Goal: Task Accomplishment & Management: Complete application form

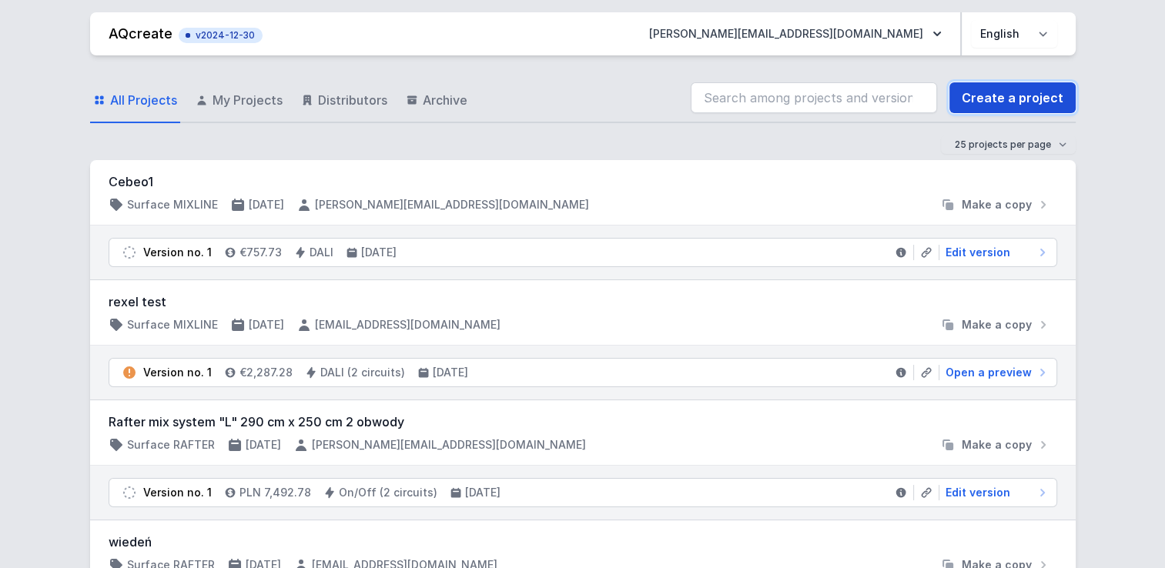
click at [1014, 101] on link "Create a project" at bounding box center [1012, 97] width 126 height 31
click at [1018, 99] on link "Create a project" at bounding box center [1012, 97] width 126 height 31
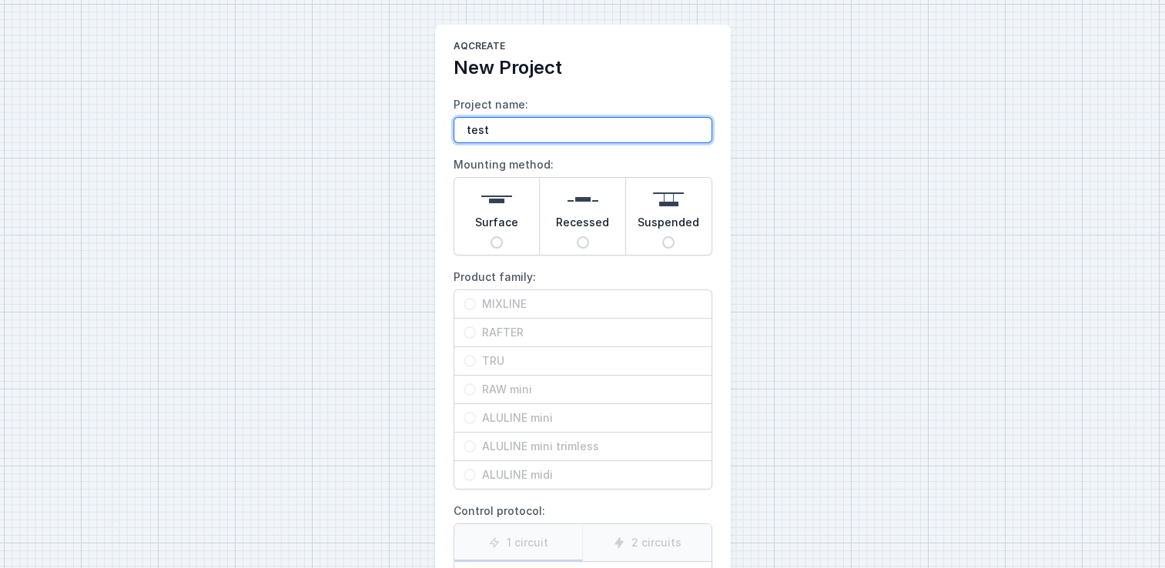
type input "test"
click at [435, 189] on main "AQcreate New Project Project name: test Mounting method: Surface Recessed Suspe…" at bounding box center [583, 386] width 296 height 722
click at [494, 241] on input "Surface" at bounding box center [496, 242] width 12 height 12
radio input "true"
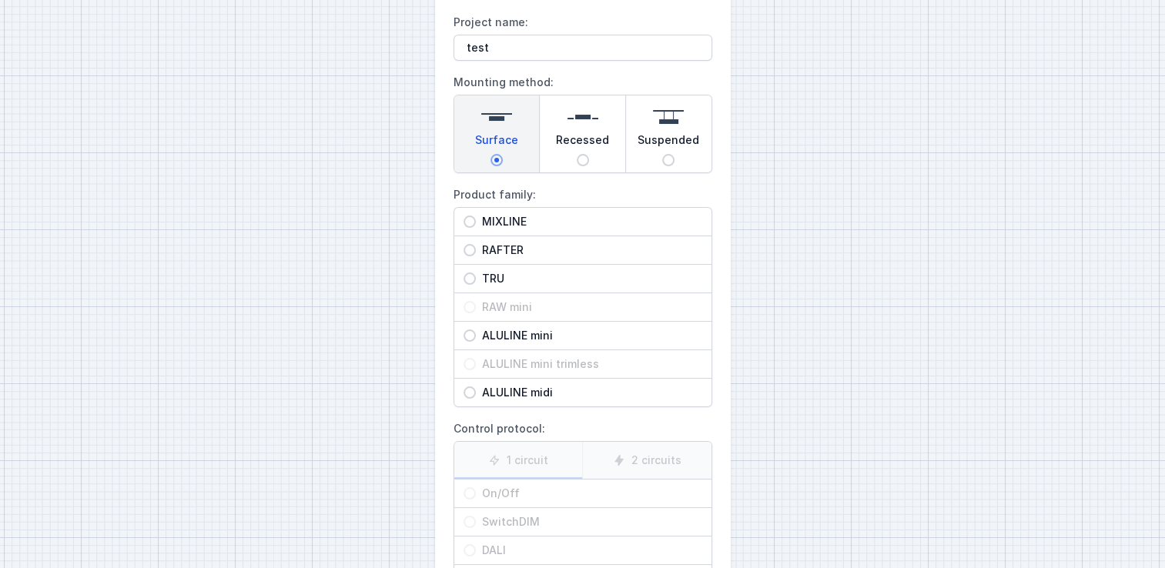
scroll to position [92, 0]
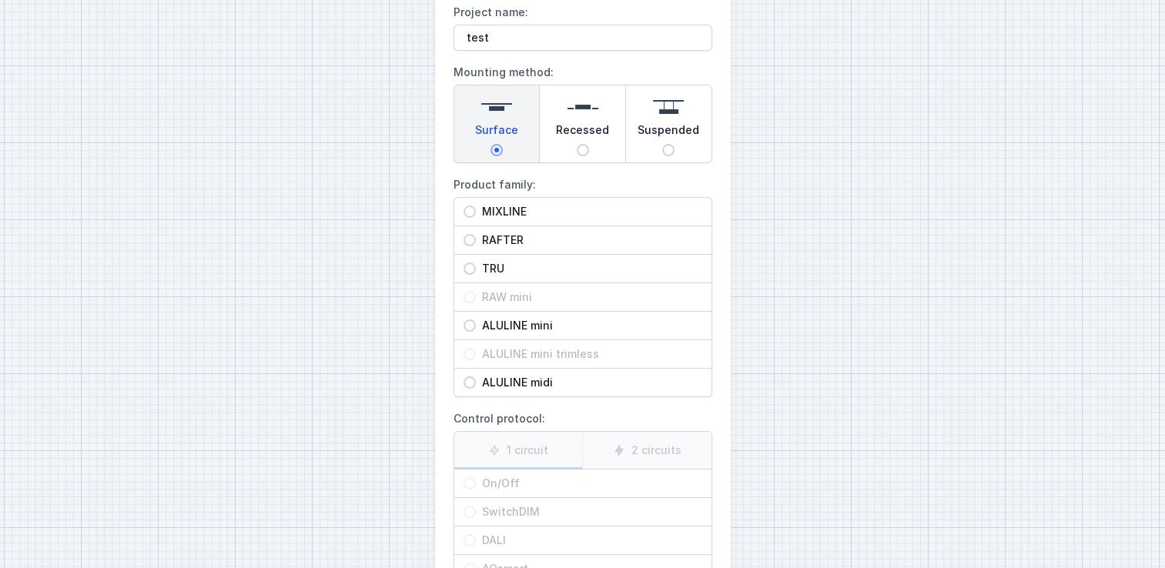
click at [466, 217] on div "MIXLINE" at bounding box center [582, 212] width 257 height 28
click at [466, 217] on input "MIXLINE" at bounding box center [469, 212] width 12 height 12
radio input "true"
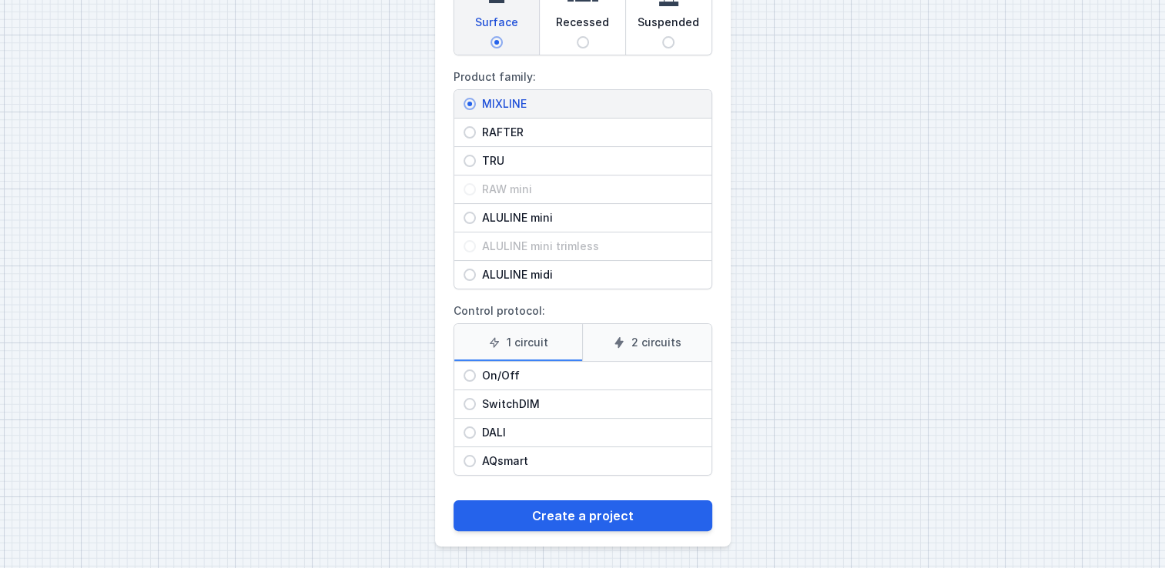
click at [470, 427] on input "DALI" at bounding box center [469, 432] width 12 height 12
radio input "true"
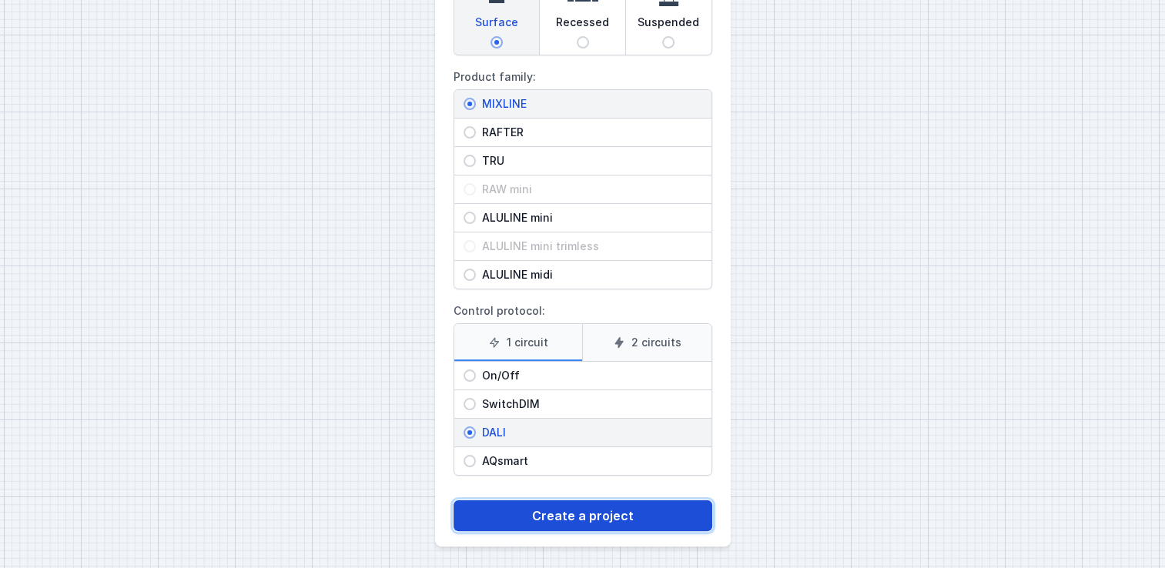
click at [538, 504] on button "Create a project" at bounding box center [582, 515] width 259 height 31
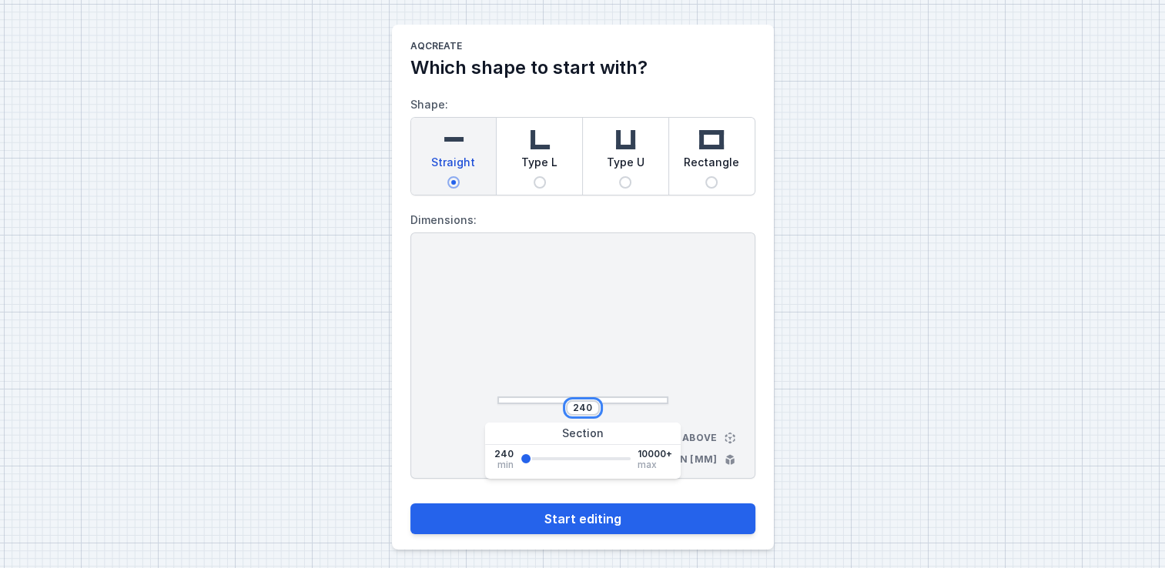
click at [583, 405] on input "240" at bounding box center [582, 408] width 25 height 12
type input "3000"
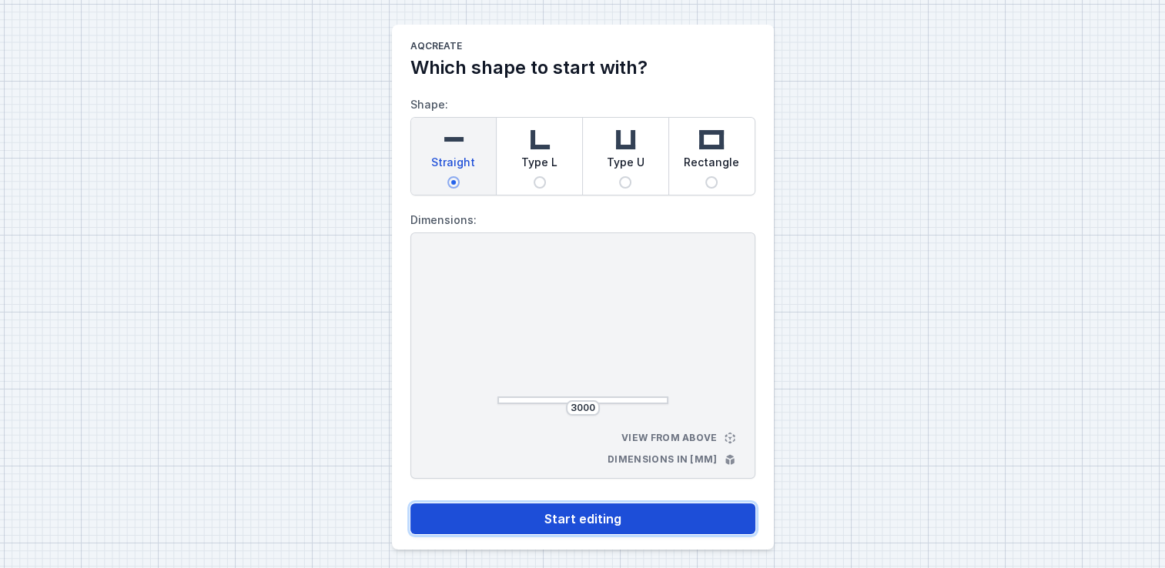
click at [600, 514] on button "Start editing" at bounding box center [582, 518] width 345 height 31
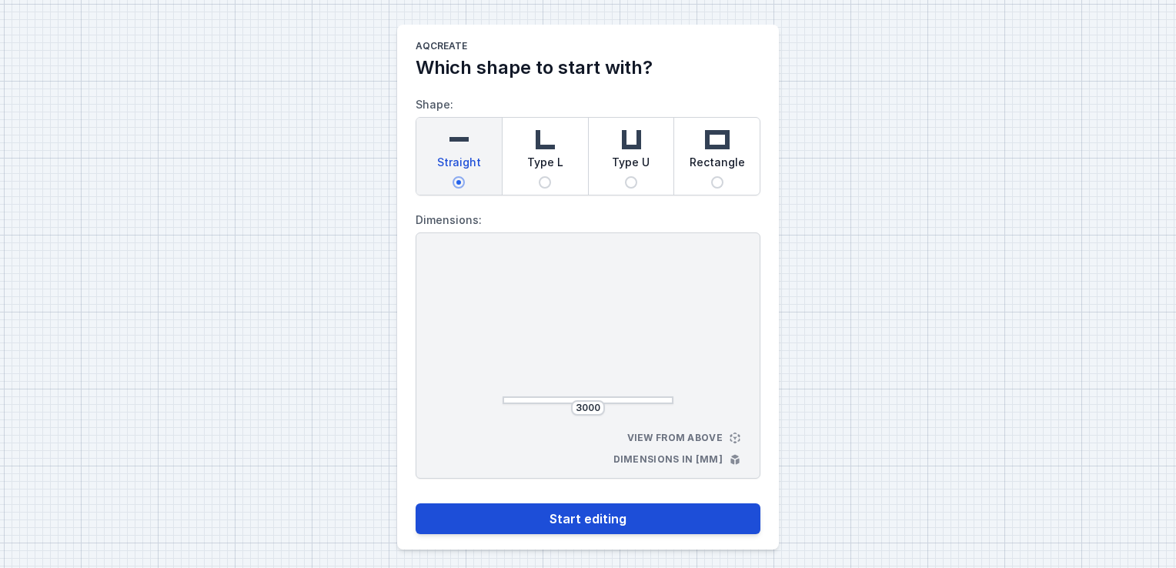
select select "4"
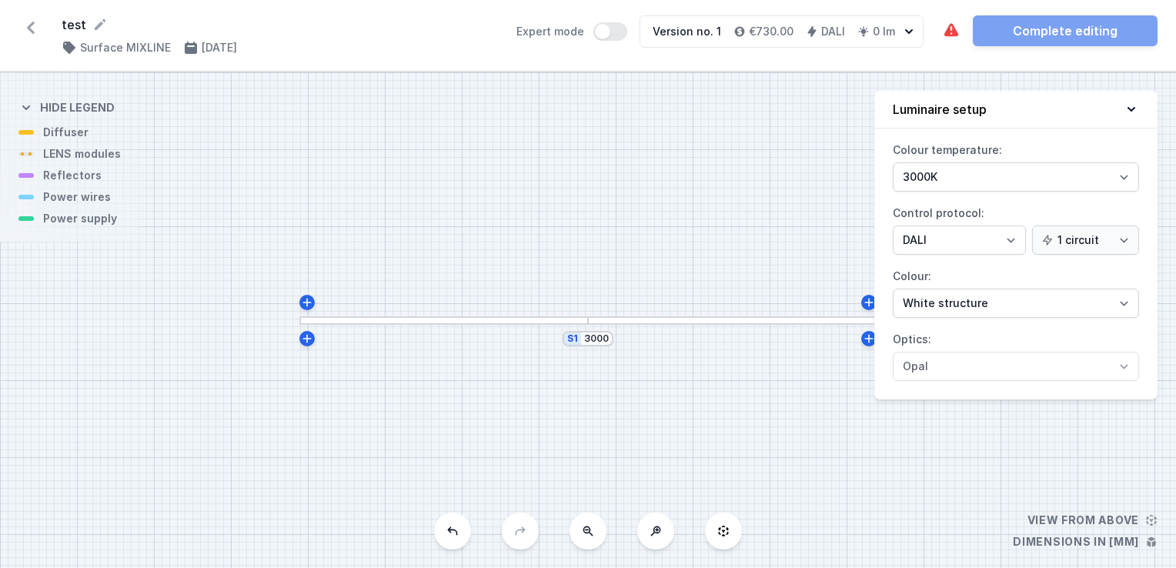
click at [542, 323] on div at bounding box center [443, 320] width 289 height 8
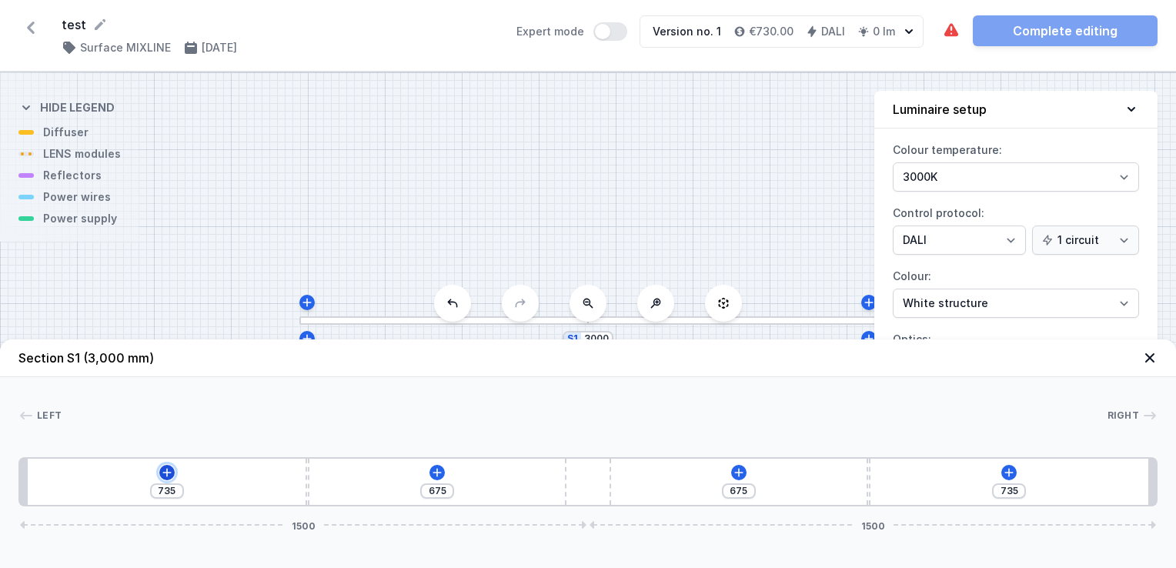
click at [162, 478] on icon at bounding box center [167, 472] width 12 height 12
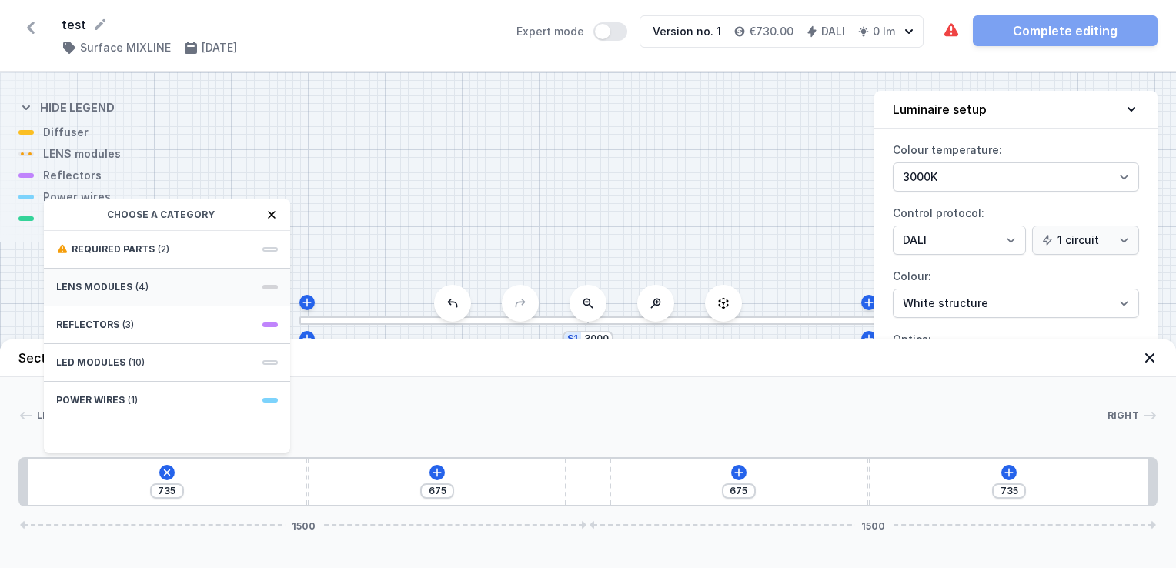
click at [114, 295] on div "LENS modules (4)" at bounding box center [167, 288] width 246 height 38
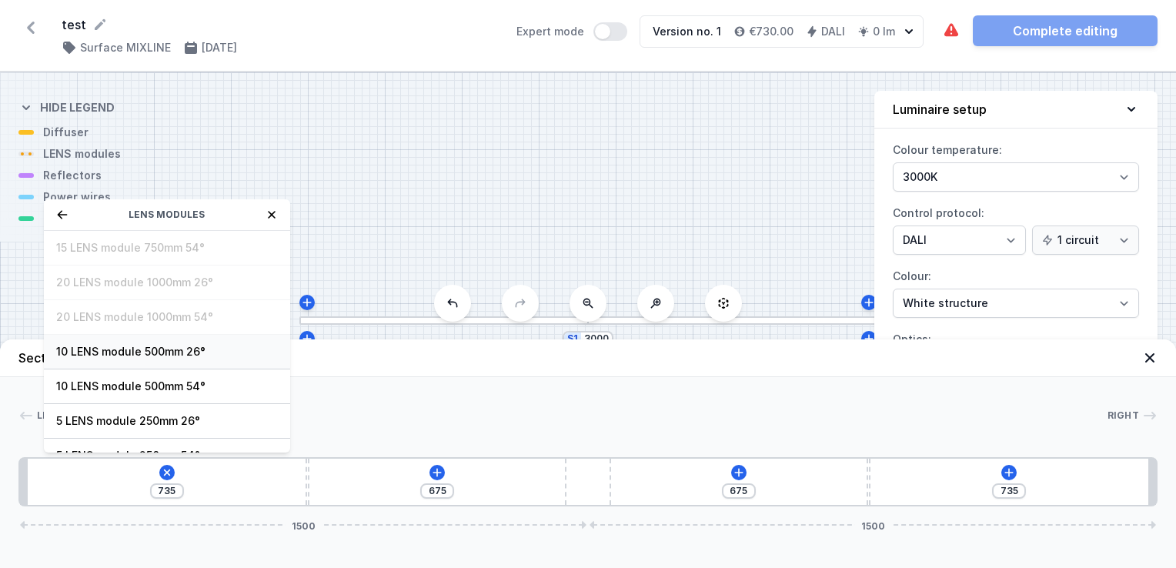
click at [132, 352] on span "10 LENS module 500mm 26°" at bounding box center [167, 351] width 222 height 15
type input "235"
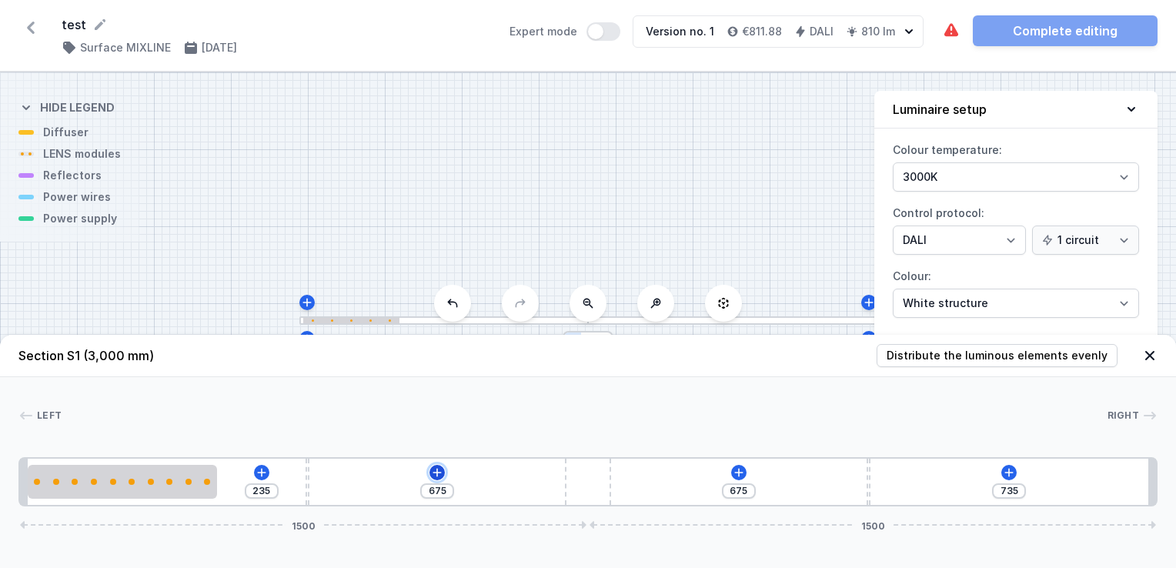
click at [432, 473] on icon at bounding box center [437, 472] width 12 height 12
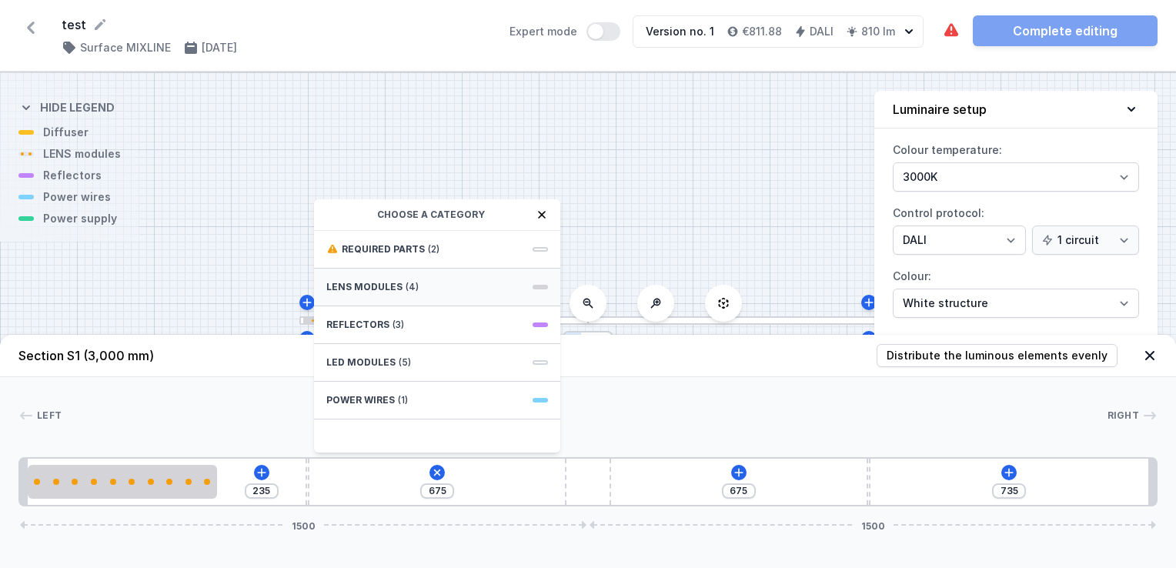
click at [379, 288] on span "LENS modules" at bounding box center [364, 287] width 76 height 12
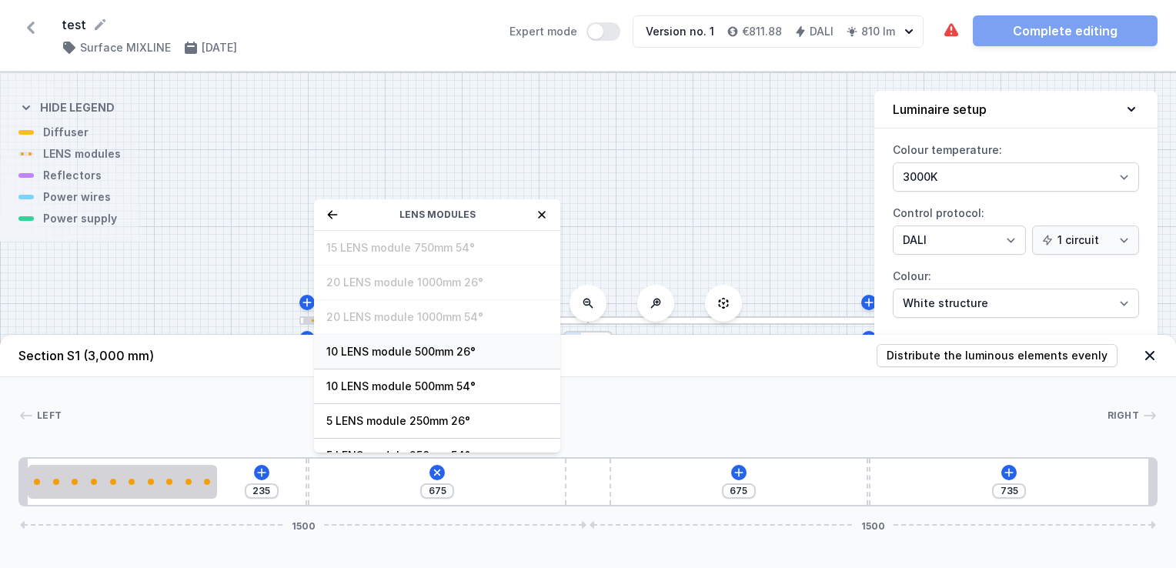
click at [403, 349] on span "10 LENS module 500mm 26°" at bounding box center [437, 351] width 222 height 15
type input "180"
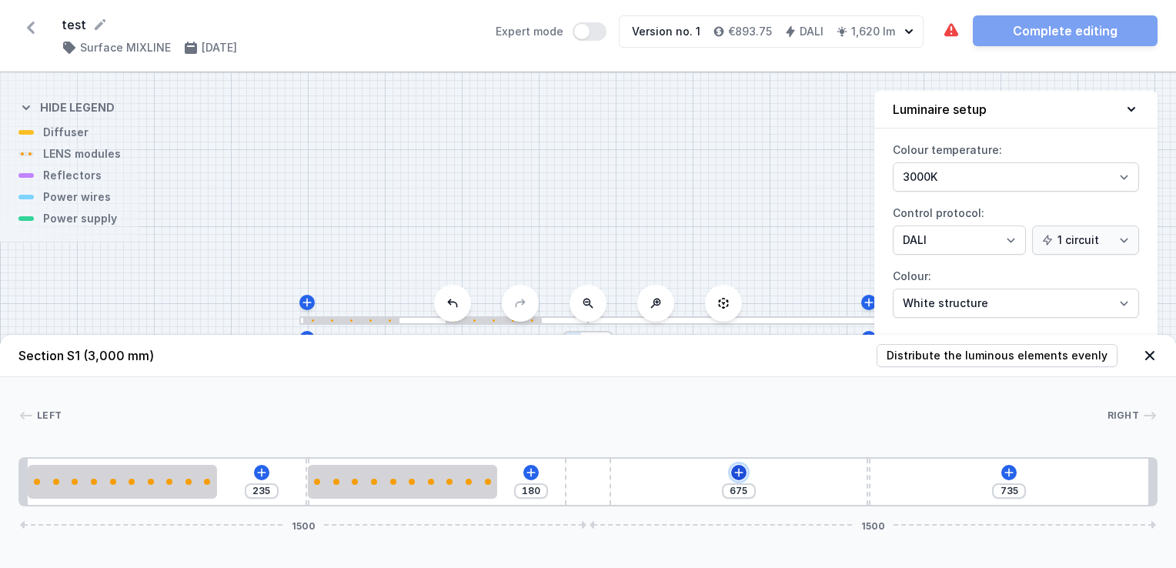
click at [734, 476] on icon at bounding box center [739, 472] width 12 height 12
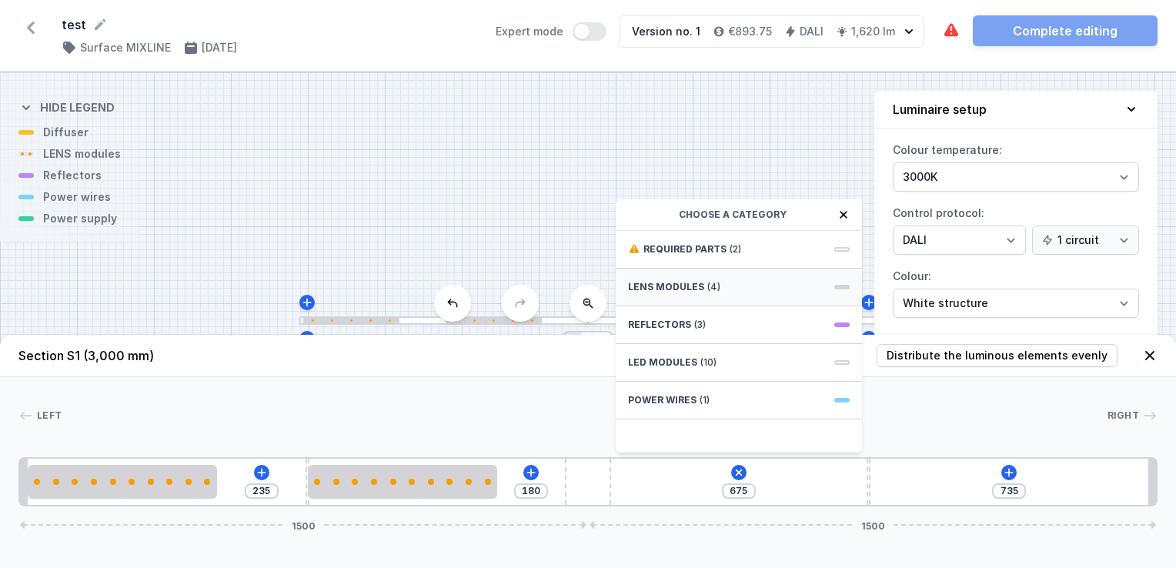
click at [680, 289] on span "LENS modules" at bounding box center [666, 287] width 76 height 12
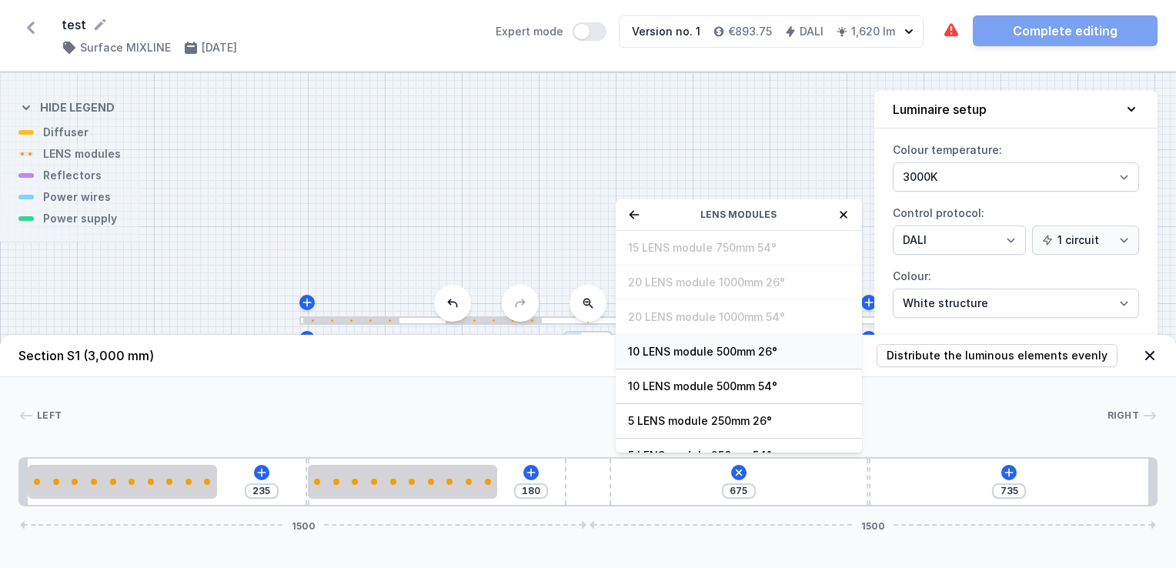
click at [710, 353] on span "10 LENS module 500mm 26°" at bounding box center [739, 351] width 222 height 15
type input "175"
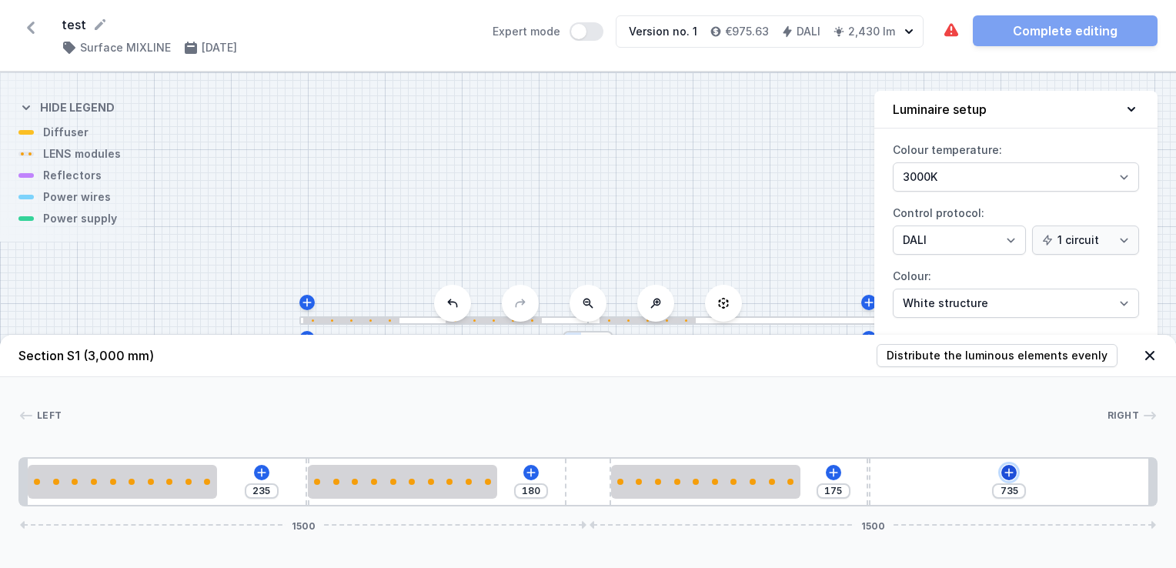
click at [1011, 470] on icon at bounding box center [1009, 472] width 12 height 12
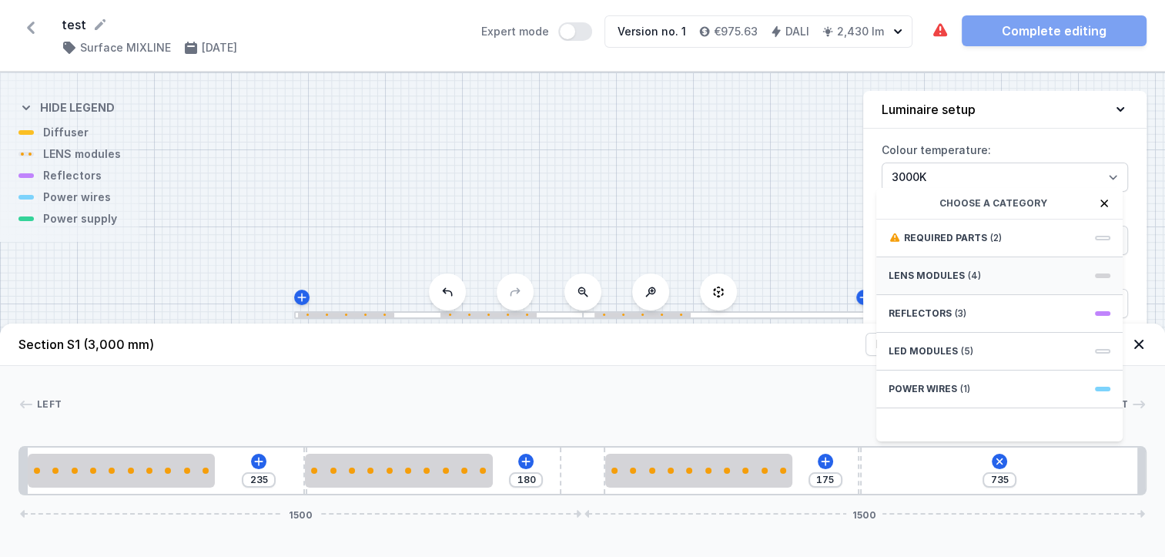
click at [972, 282] on span "(4)" at bounding box center [974, 275] width 13 height 12
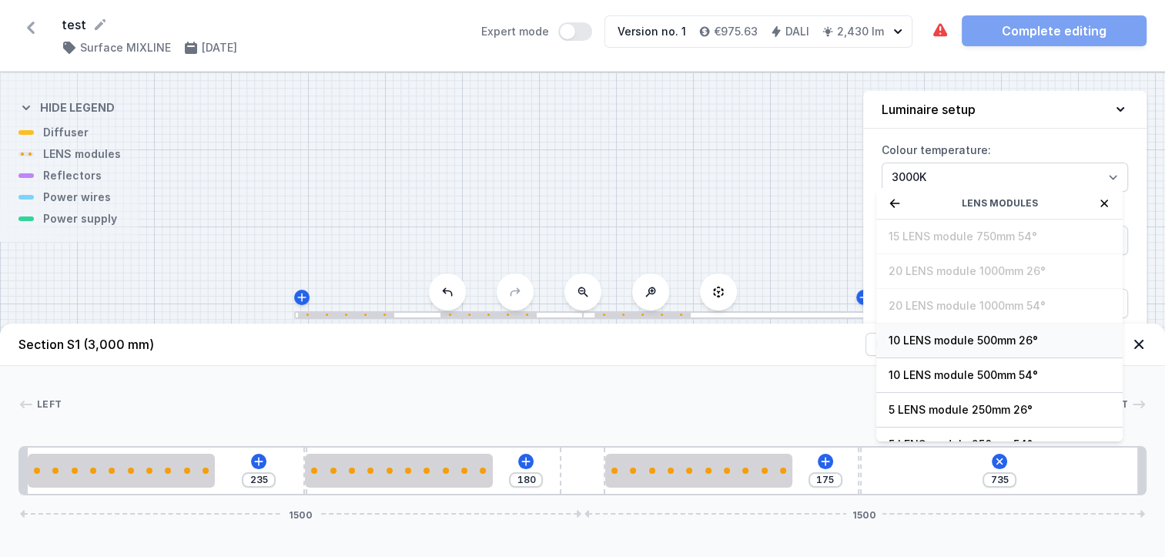
click at [971, 348] on span "10 LENS module 500mm 26°" at bounding box center [999, 340] width 222 height 15
type input "240"
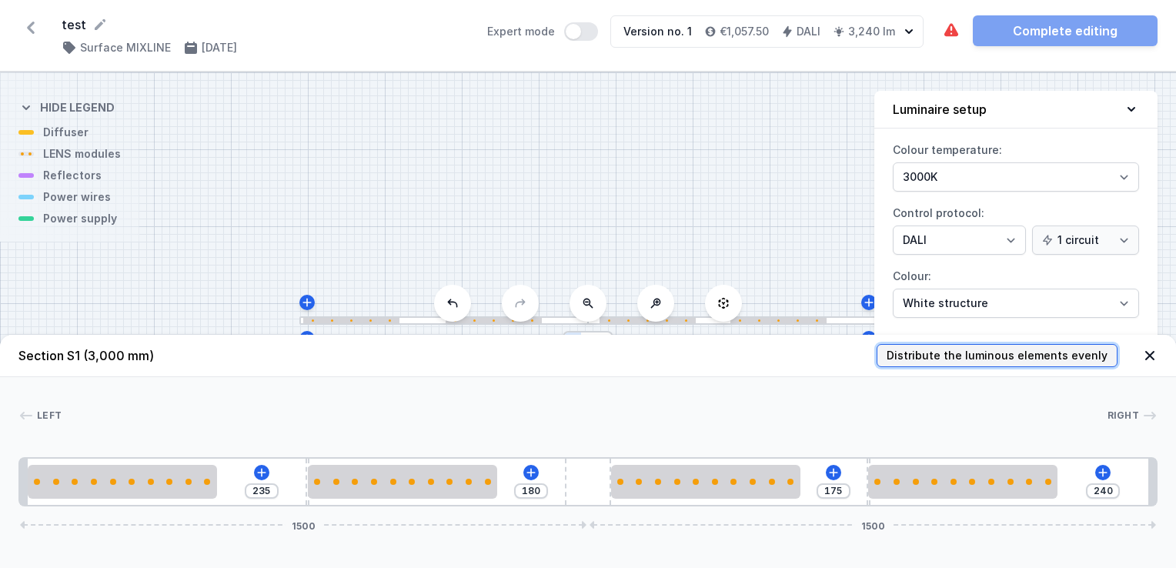
click at [972, 359] on span "Distribute the luminous elements evenly" at bounding box center [997, 355] width 221 height 15
type input "55"
type input "40"
type input "135"
type input "180"
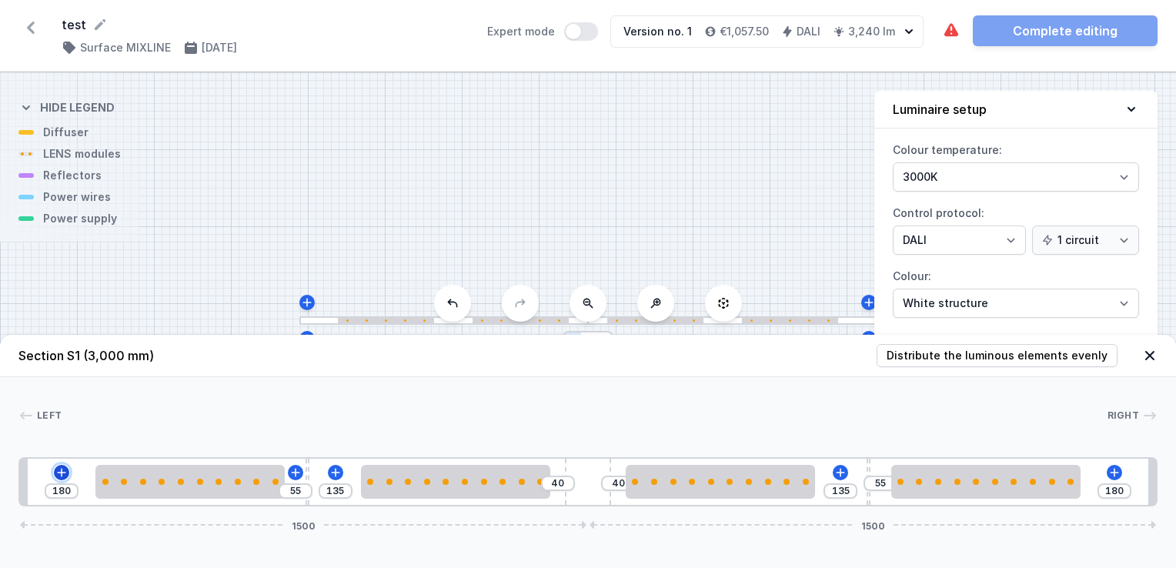
click at [60, 470] on icon at bounding box center [61, 472] width 12 height 12
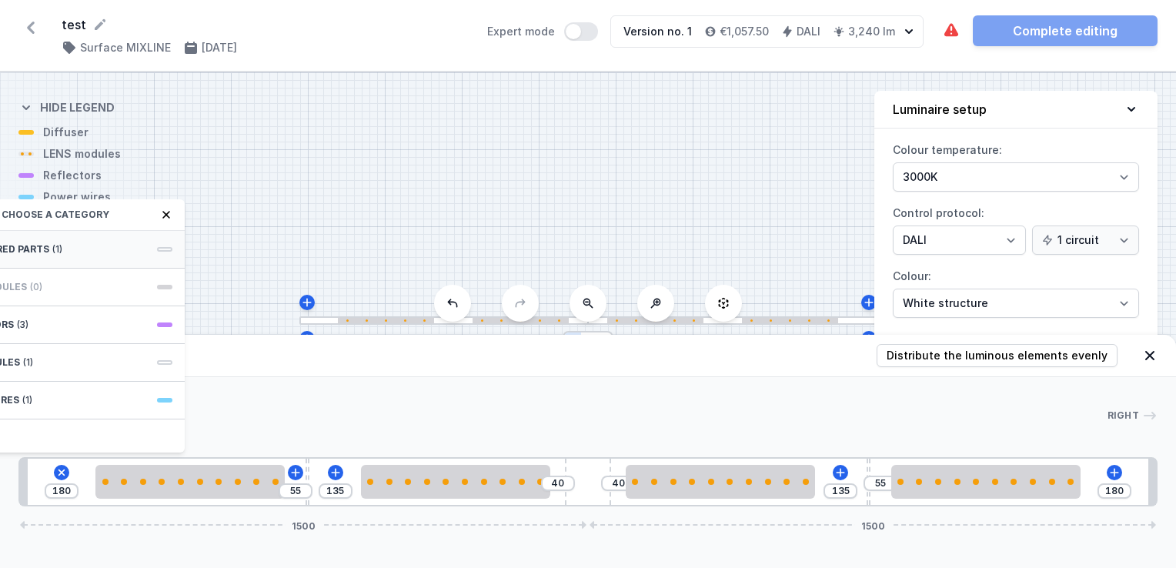
click at [42, 248] on span "Required parts" at bounding box center [7, 249] width 83 height 12
click at [41, 248] on span "Hole for power supply cable" at bounding box center [62, 247] width 222 height 15
type input "100"
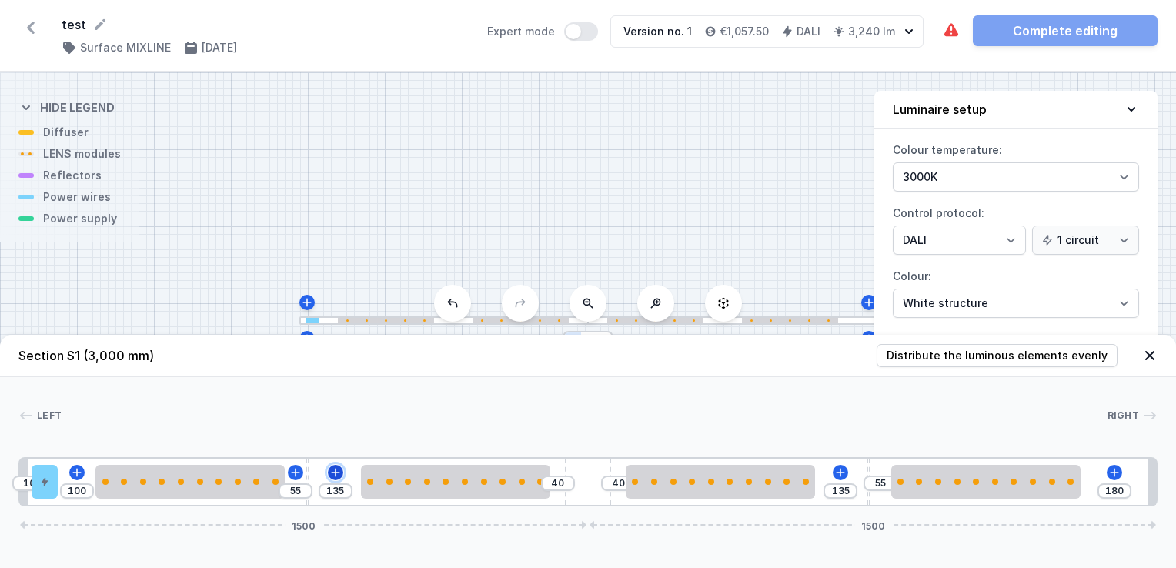
click at [333, 472] on icon at bounding box center [335, 472] width 12 height 12
click at [941, 26] on div "test ( 11583 /v 1 ) Surface MIXLINE 12/09/2025 Expert mode Version no. 1 €1,057…" at bounding box center [588, 36] width 1176 height 72
click at [942, 29] on icon at bounding box center [951, 31] width 18 height 18
drag, startPoint x: 49, startPoint y: 488, endPoint x: 62, endPoint y: 486, distance: 13.2
click at [62, 486] on div "10 100 55 135 40 40 135 55 180 1500 1500" at bounding box center [587, 481] width 1139 height 49
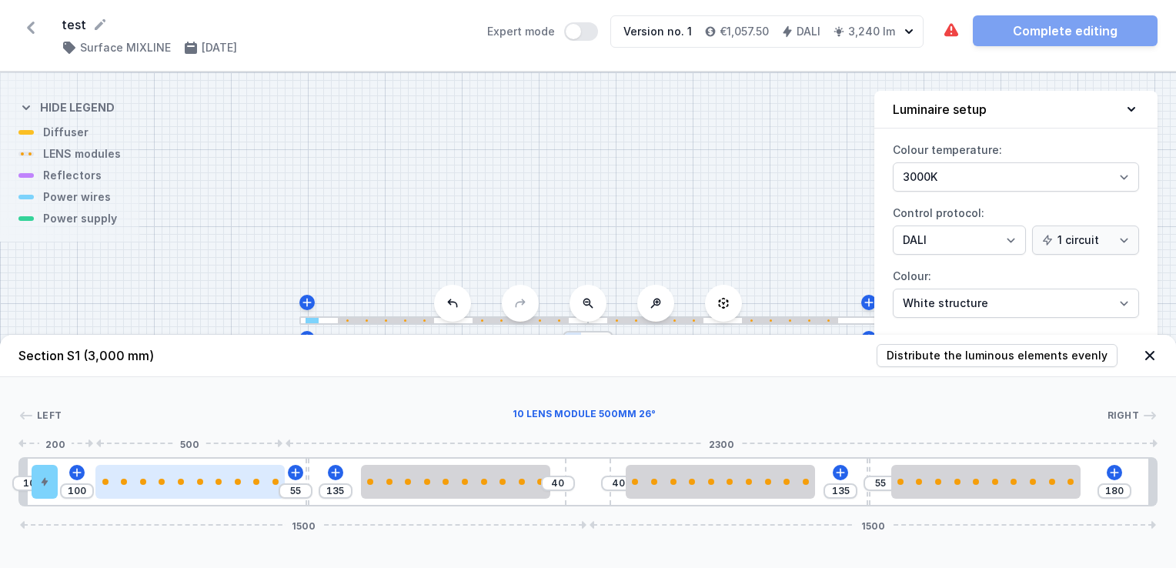
click at [259, 486] on div at bounding box center [189, 482] width 189 height 34
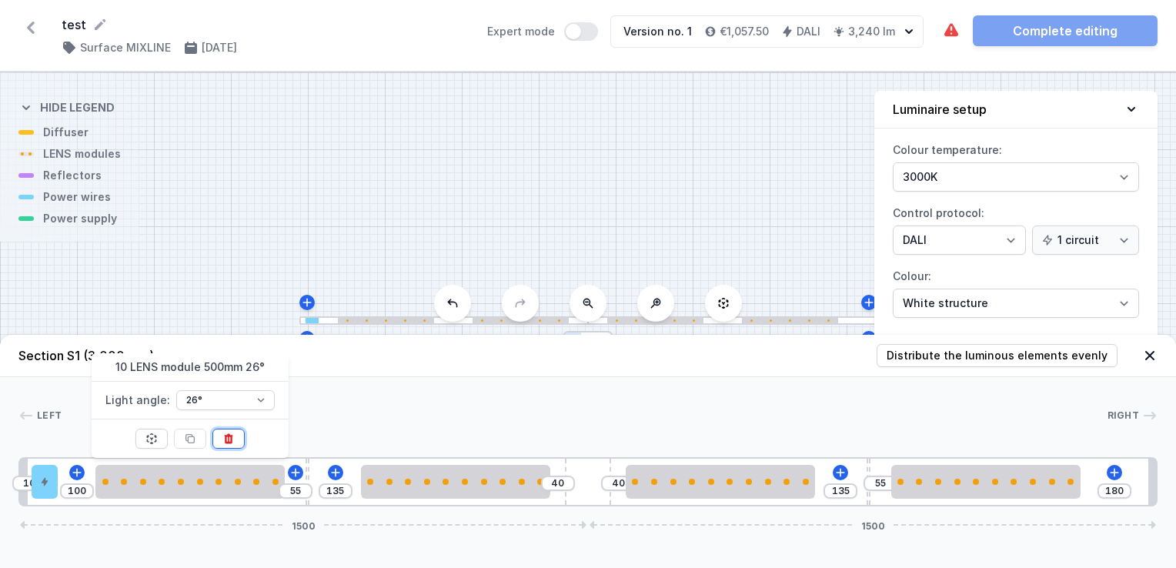
click at [225, 436] on icon at bounding box center [229, 439] width 8 height 10
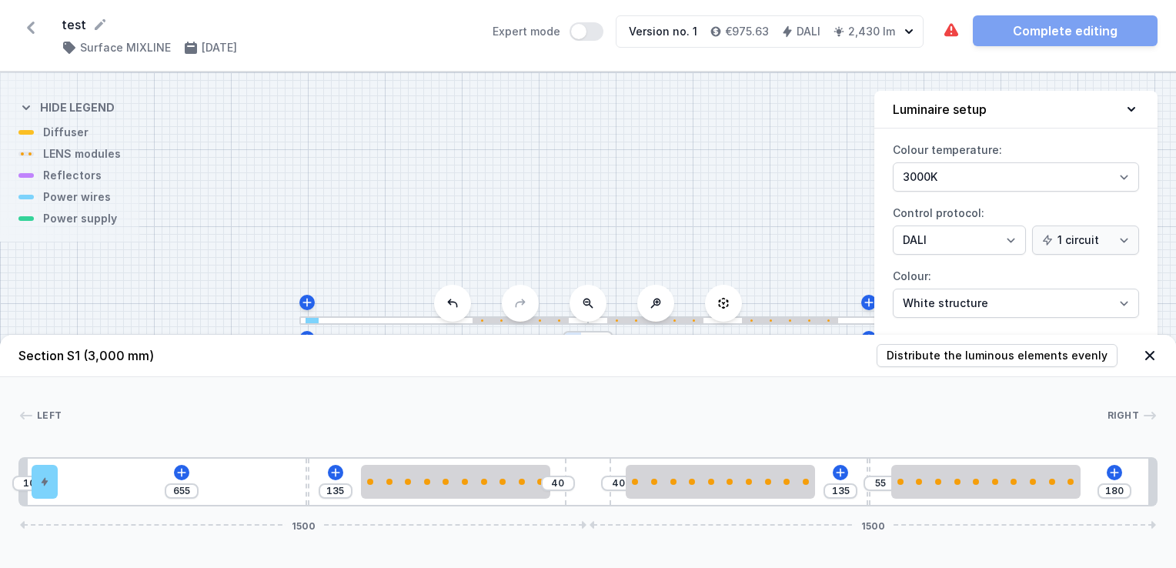
click at [1042, 26] on div "The required parts have not been added. Complete editing" at bounding box center [1050, 30] width 216 height 31
click at [179, 476] on div "10 655 135 40 40 135 55 180 1500 1500" at bounding box center [587, 481] width 1139 height 49
click at [179, 476] on icon at bounding box center [182, 472] width 12 height 12
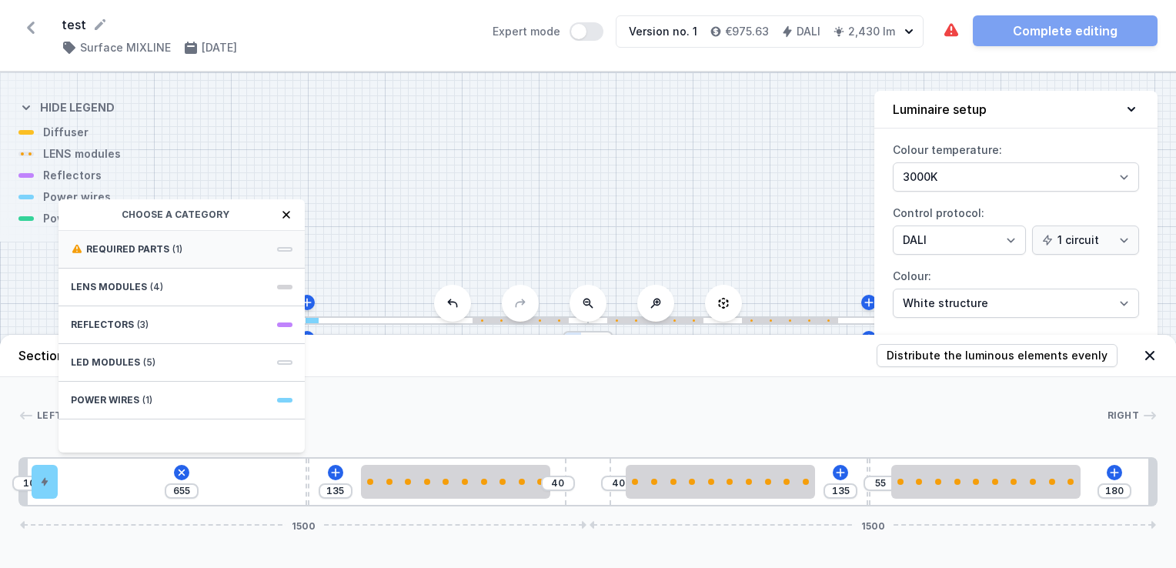
click at [136, 252] on span "Required parts" at bounding box center [127, 249] width 83 height 12
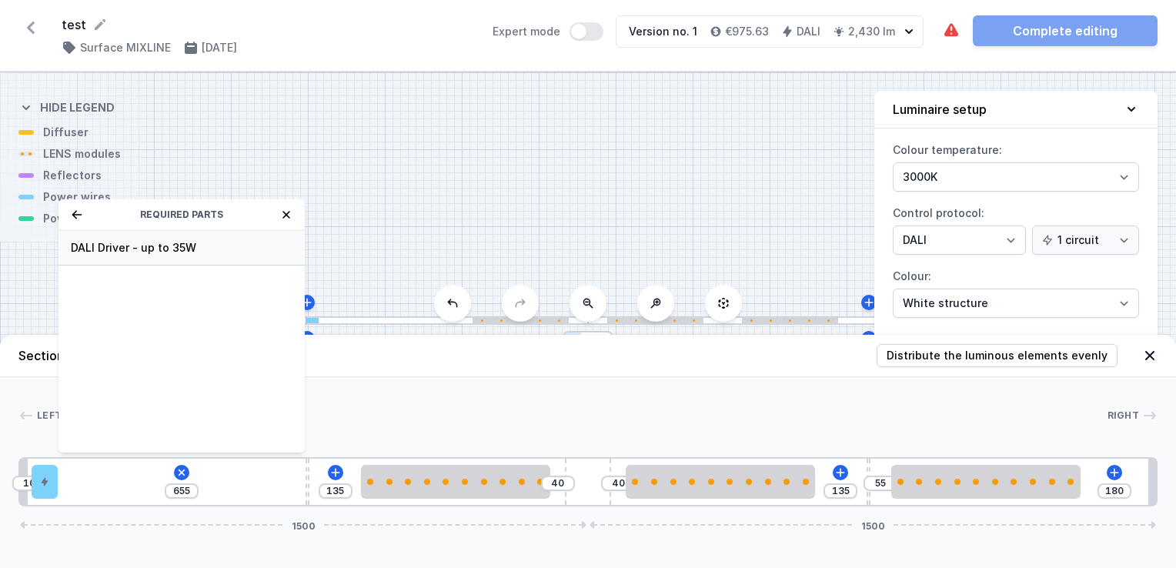
click at [162, 253] on span "DALI Driver - up to 35W" at bounding box center [182, 247] width 222 height 15
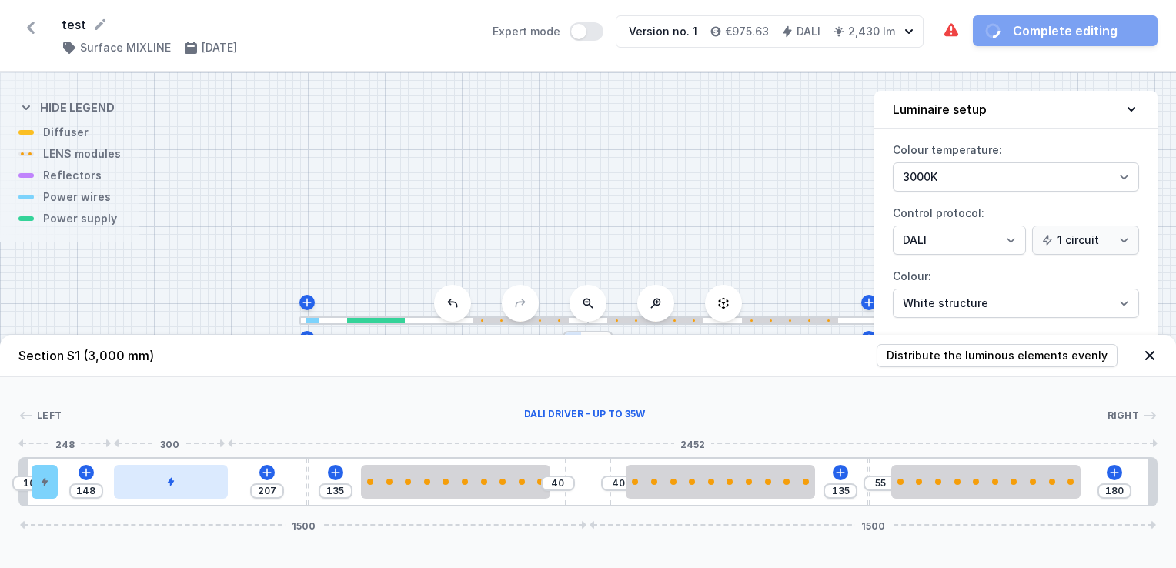
type input "205"
type input "150"
type input "199"
type input "156"
drag, startPoint x: 125, startPoint y: 482, endPoint x: 179, endPoint y: 486, distance: 53.3
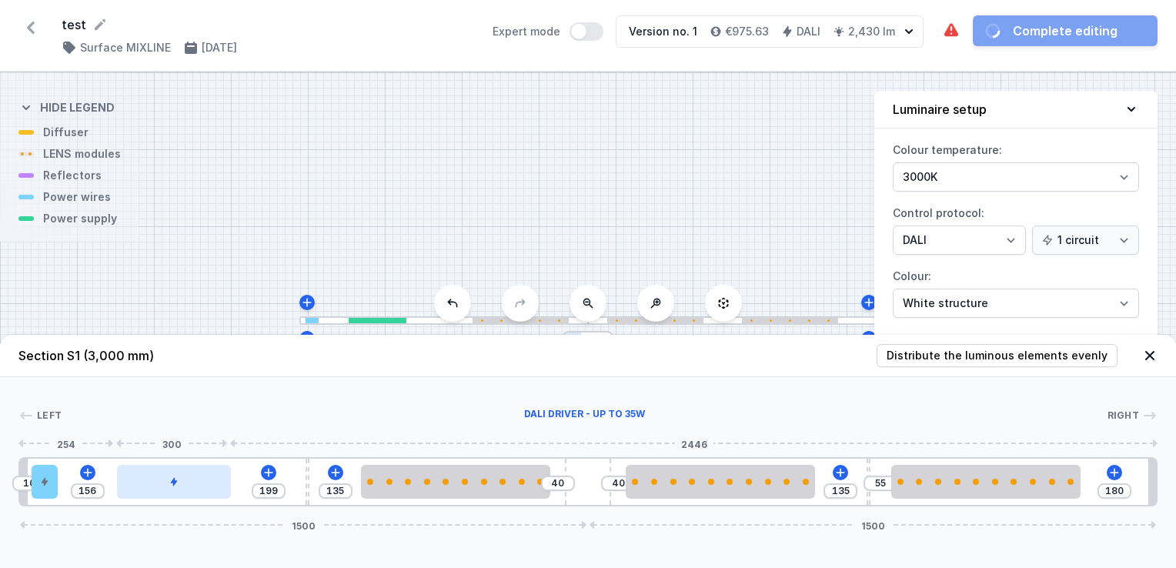
click at [179, 486] on div at bounding box center [174, 482] width 114 height 34
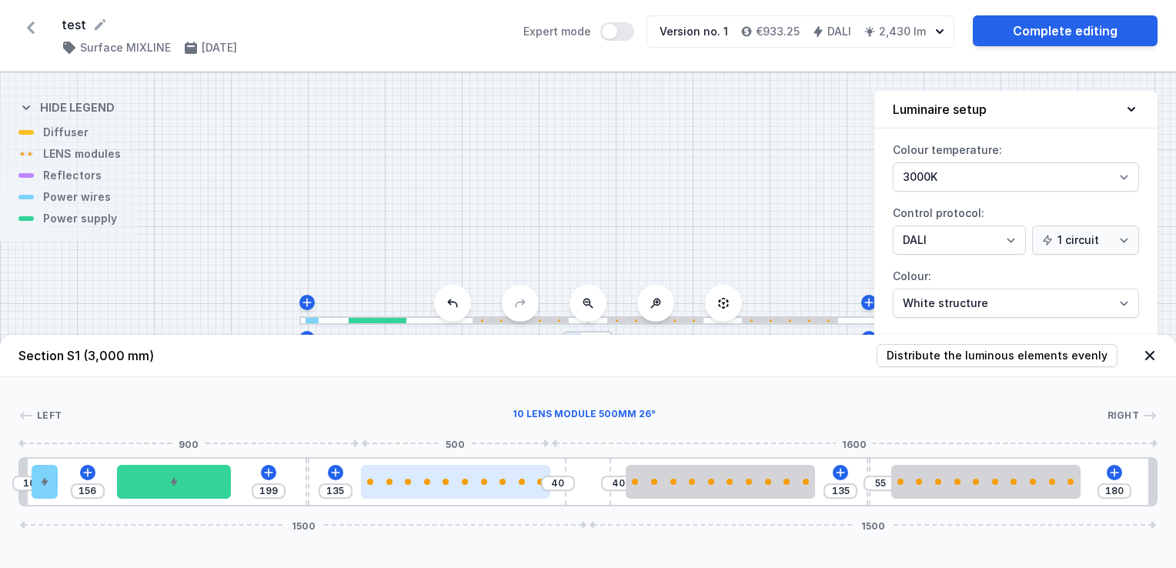
type input "34"
type input "141"
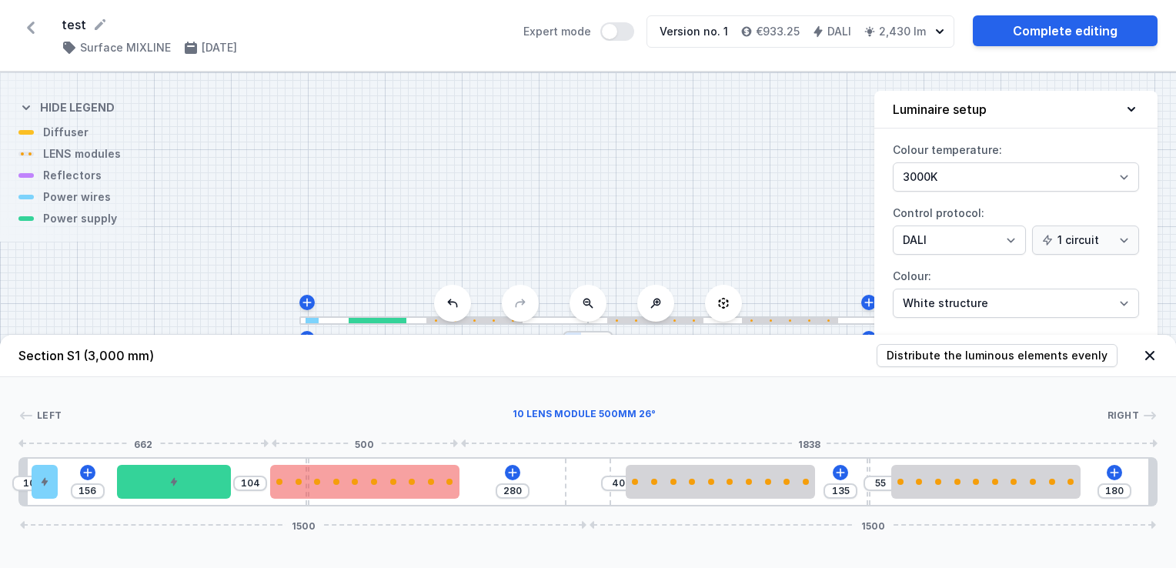
type input "282"
type input "102"
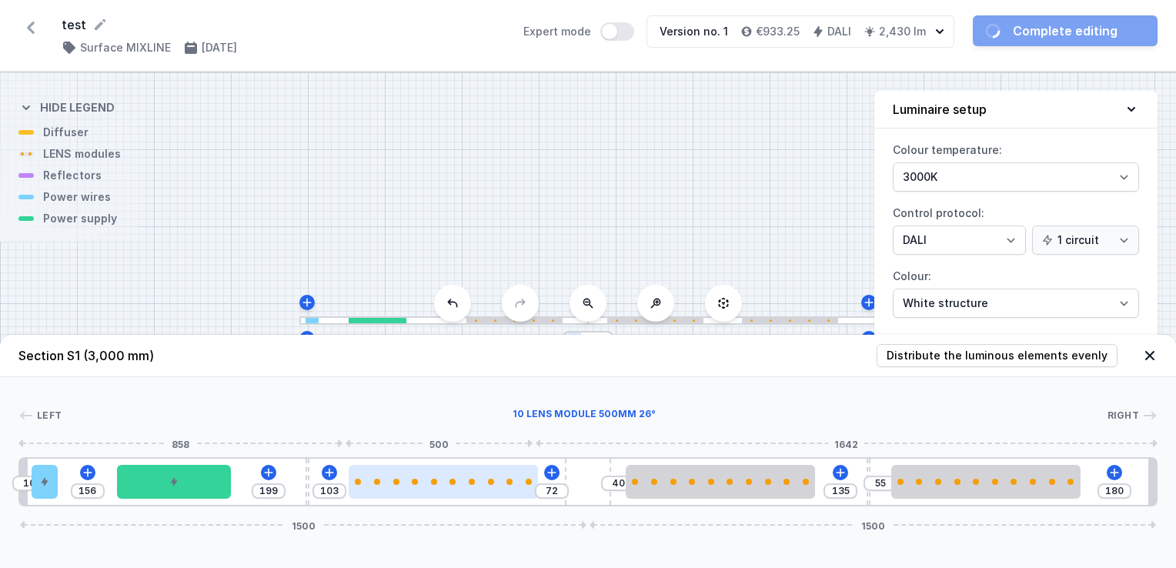
type input "68"
type input "107"
type input "66"
type input "109"
type input "64"
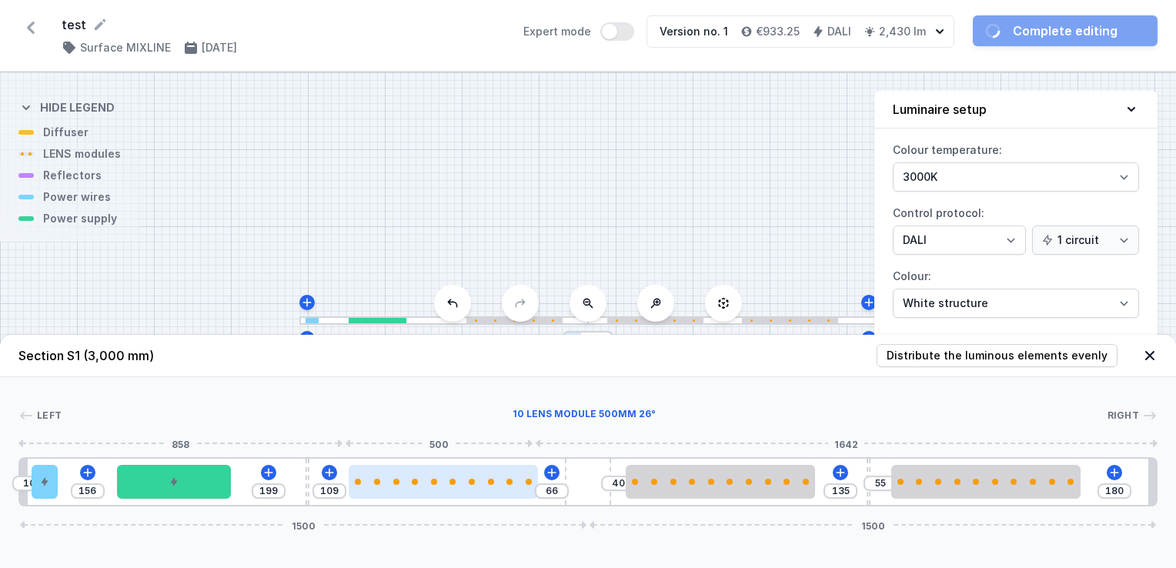
type input "111"
type input "42"
type input "133"
type input "44"
type input "131"
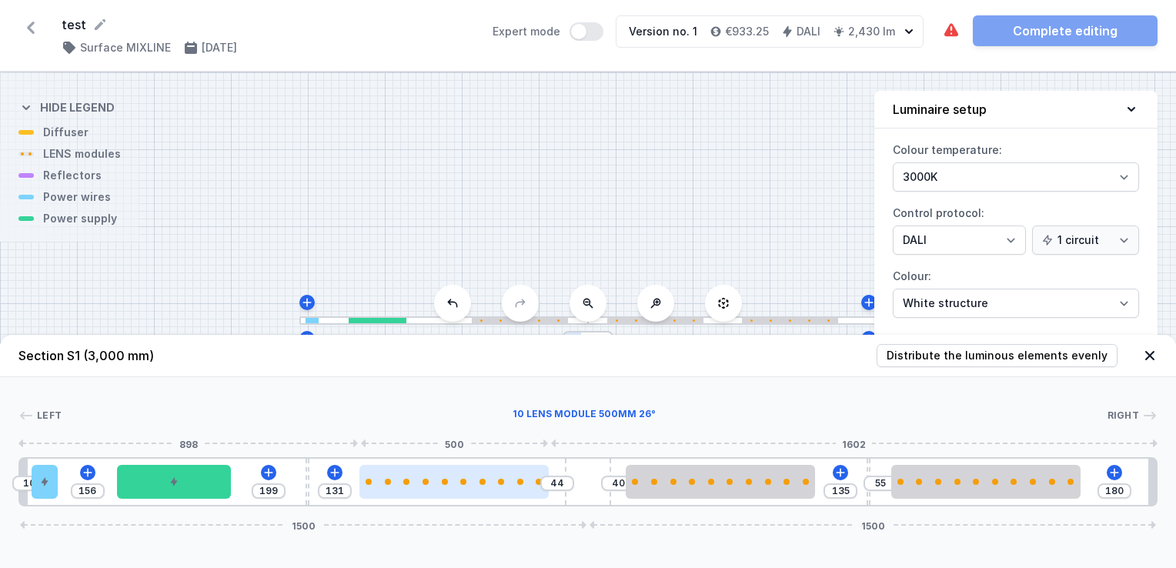
click at [418, 491] on div at bounding box center [453, 482] width 189 height 34
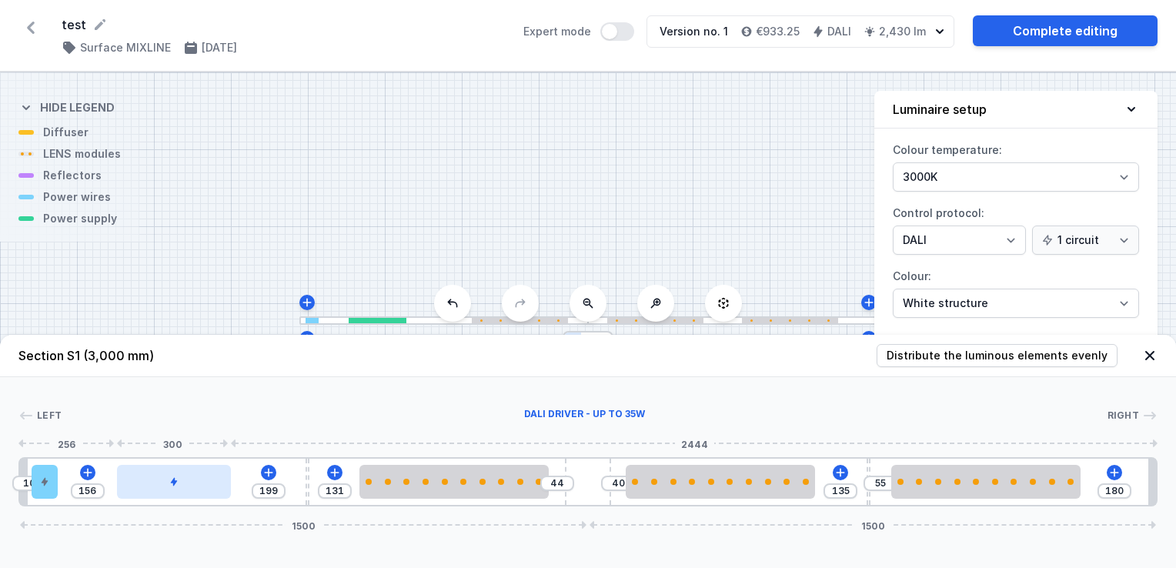
type input "250"
type input "105"
type input "280"
type input "75"
type input "296"
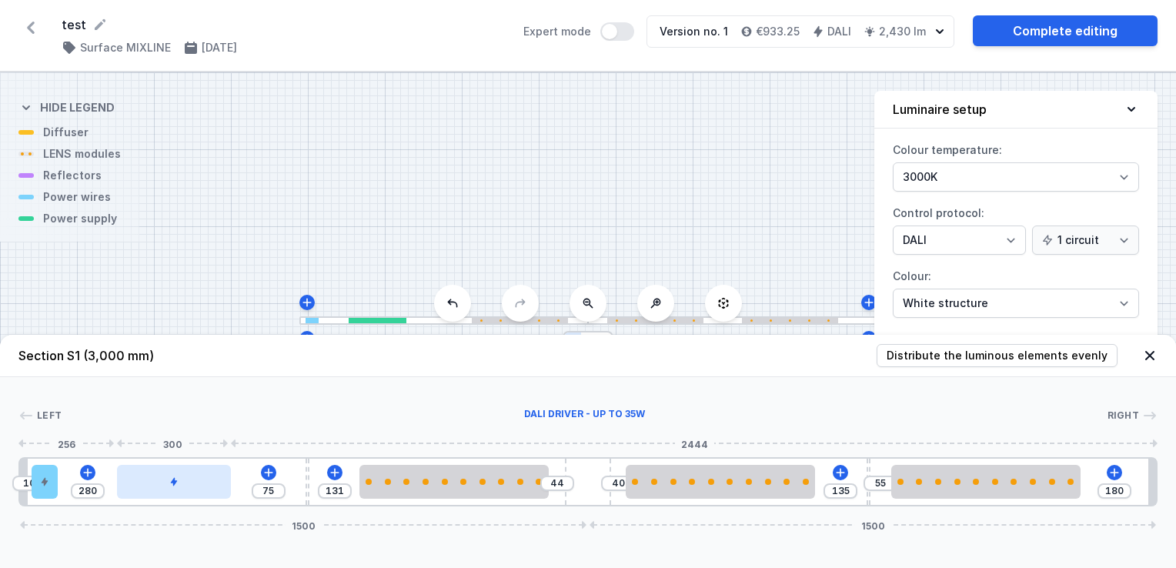
type input "59"
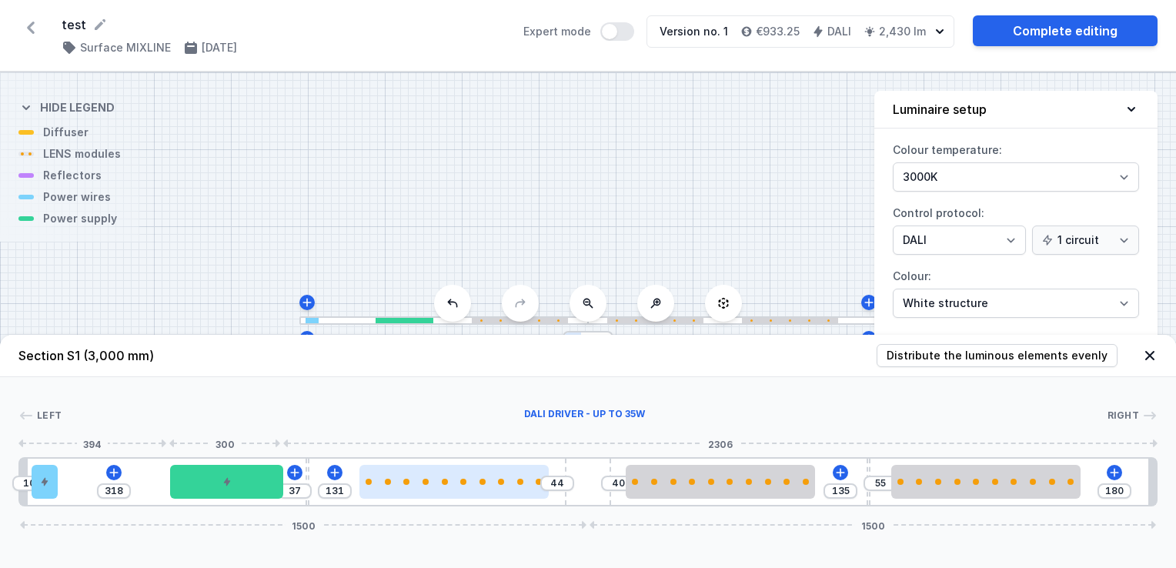
type input "355"
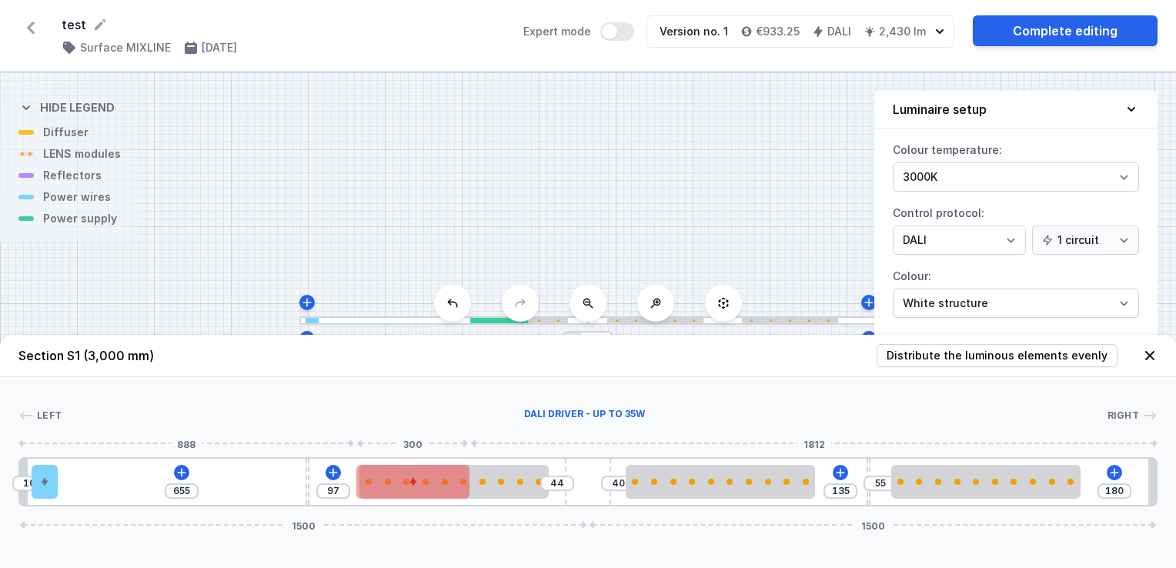
type input "83"
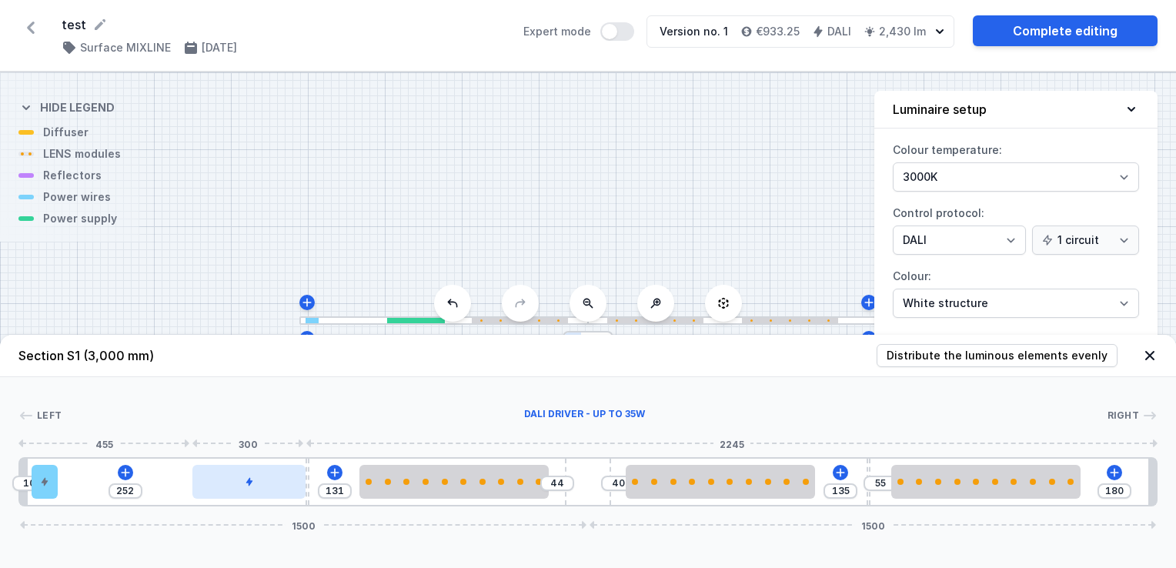
type input "246"
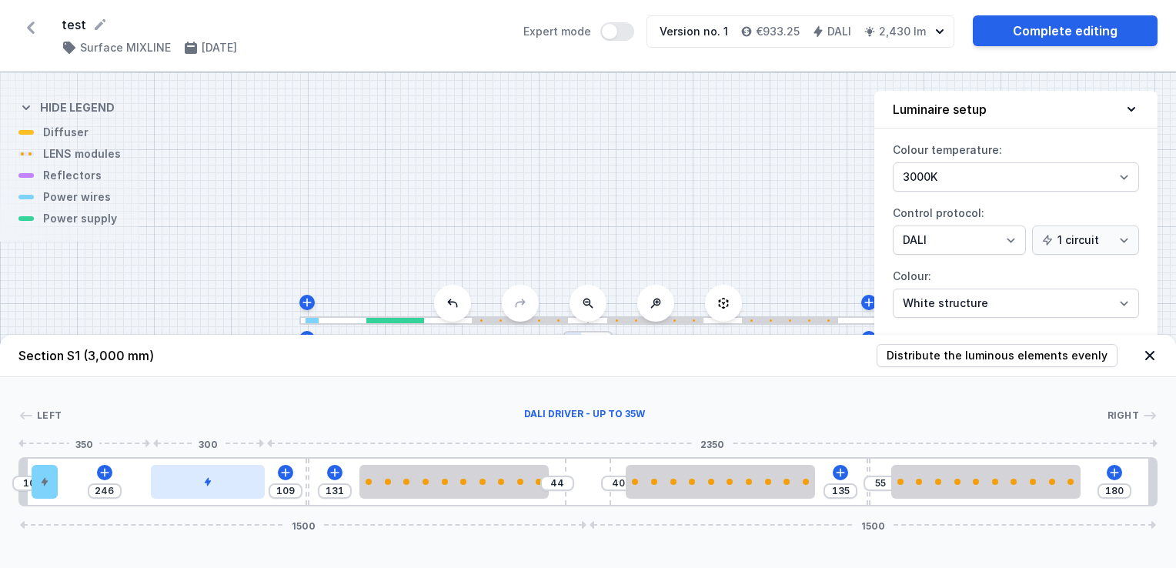
drag, startPoint x: 192, startPoint y: 476, endPoint x: 220, endPoint y: 490, distance: 32.0
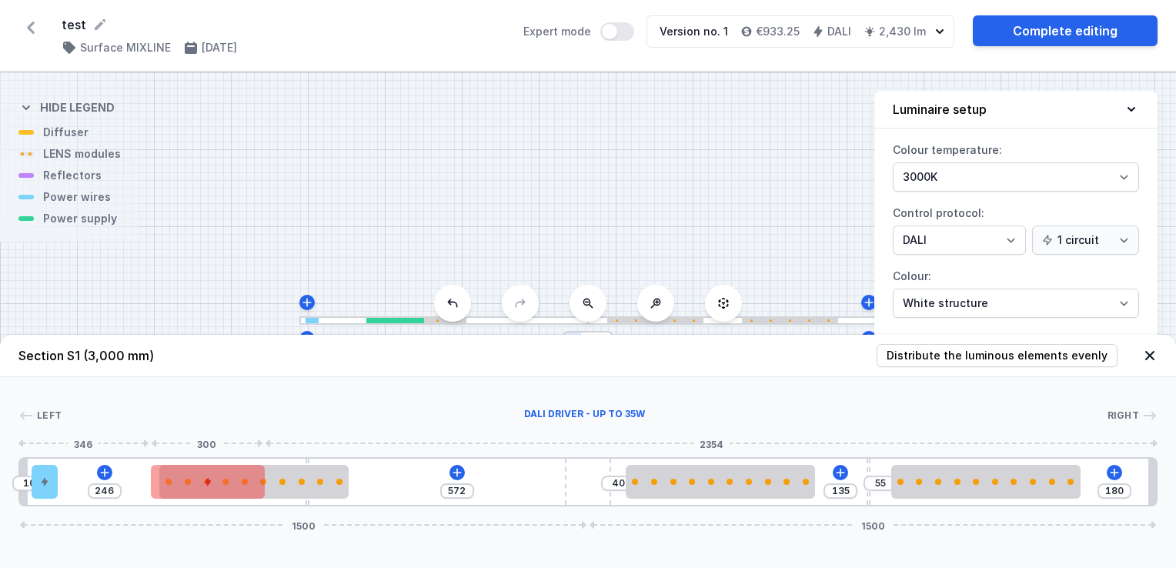
type input "675"
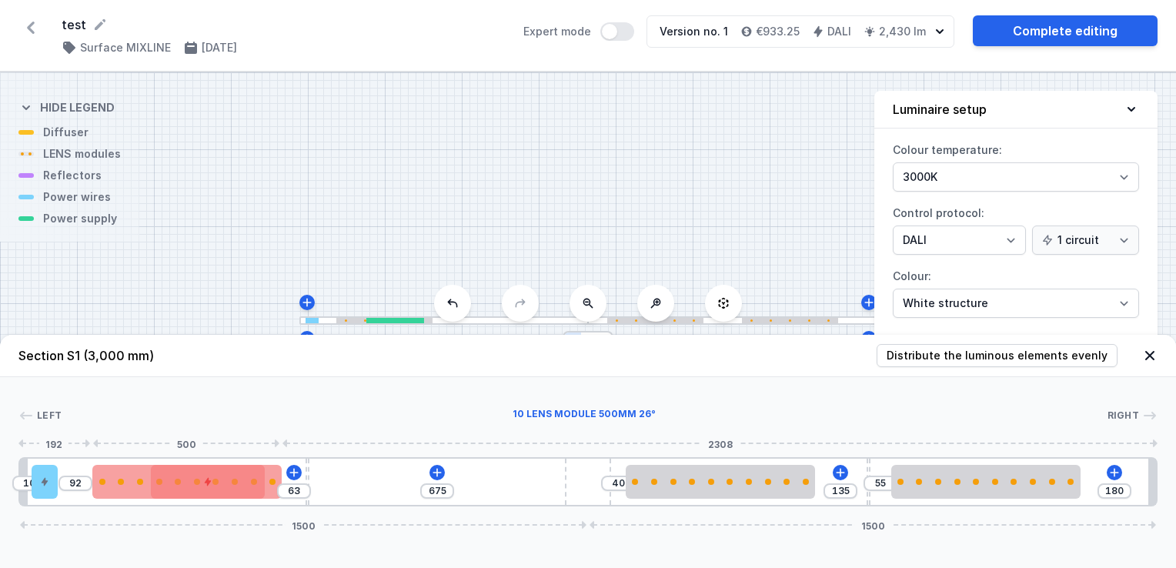
type input "61"
type input "94"
drag, startPoint x: 410, startPoint y: 485, endPoint x: 138, endPoint y: 476, distance: 272.6
click at [138, 476] on div at bounding box center [186, 482] width 189 height 34
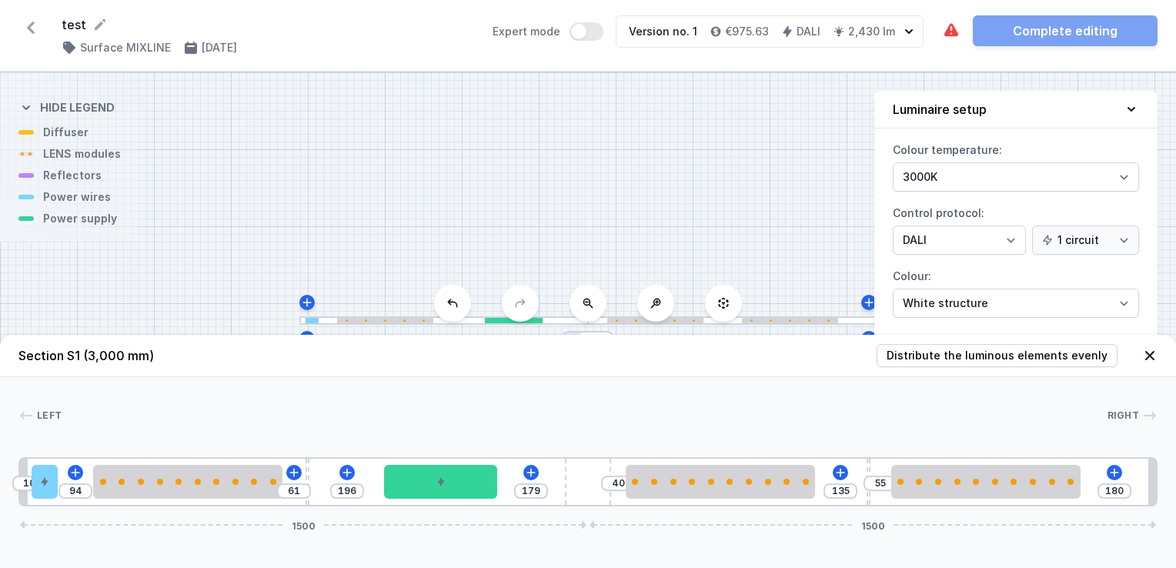
type input "177"
type input "198"
type input "173"
type input "202"
type input "179"
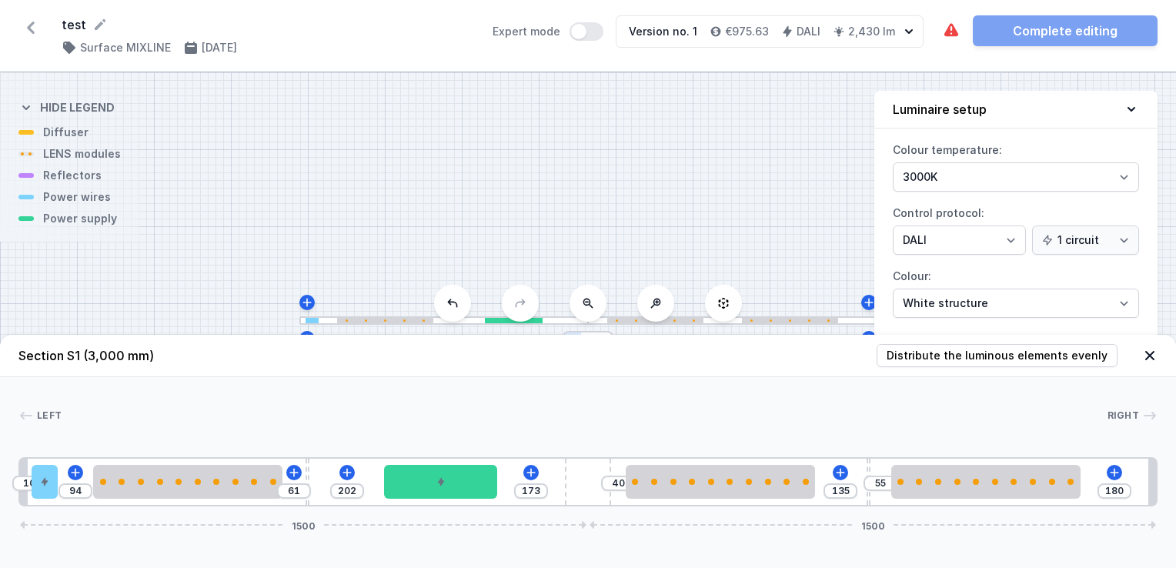
type input "196"
type input "187"
type input "188"
drag, startPoint x: 234, startPoint y: 496, endPoint x: 462, endPoint y: 500, distance: 227.9
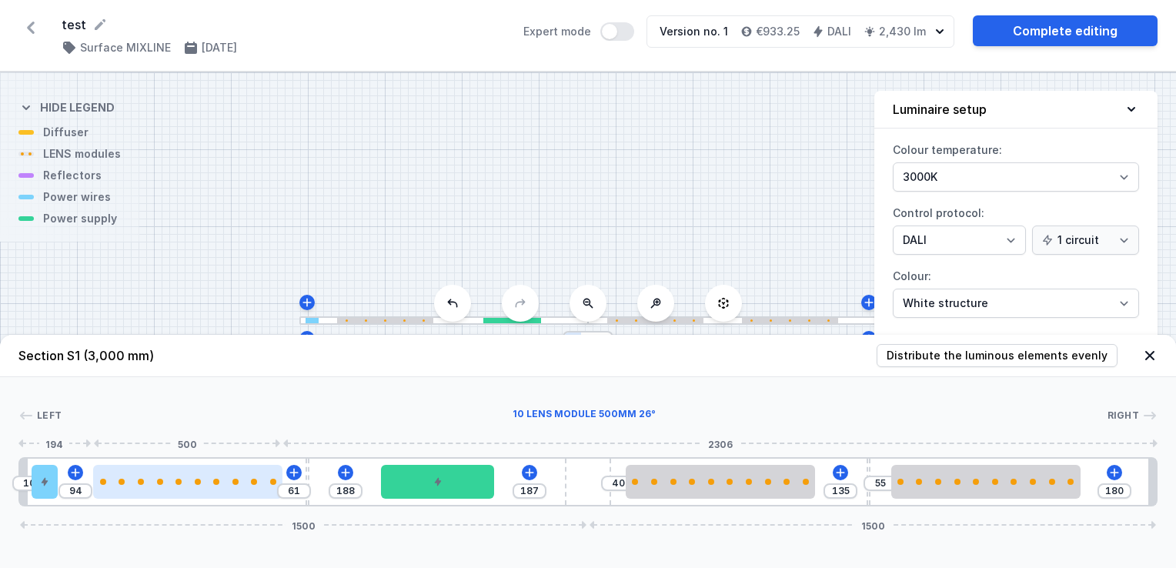
type input "111"
click at [249, 476] on div at bounding box center [194, 482] width 189 height 34
click at [242, 491] on div at bounding box center [194, 482] width 189 height 34
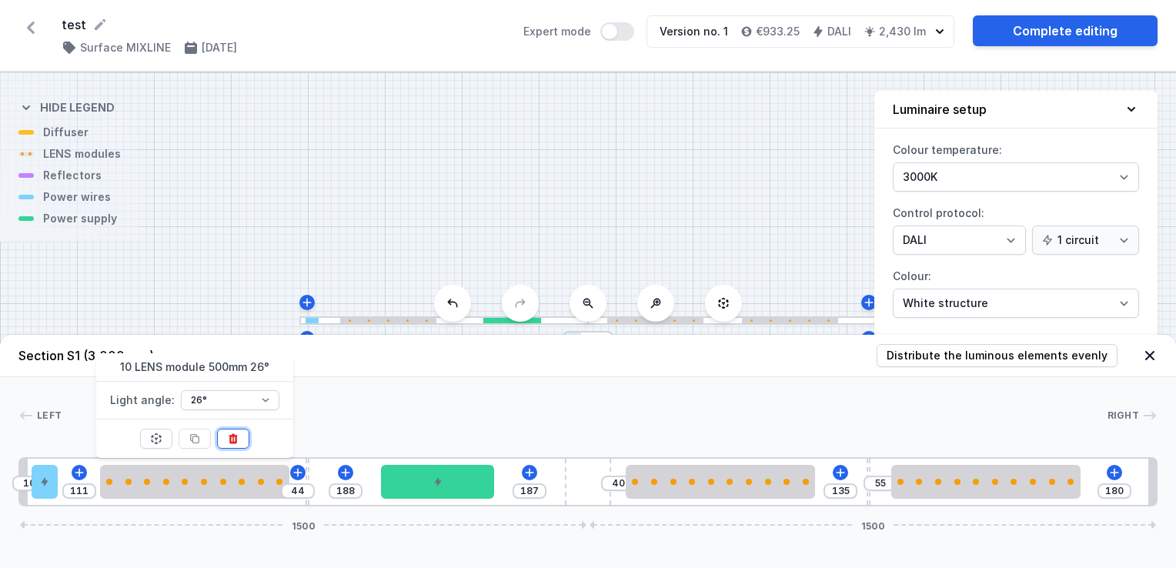
click at [231, 443] on icon at bounding box center [233, 439] width 8 height 10
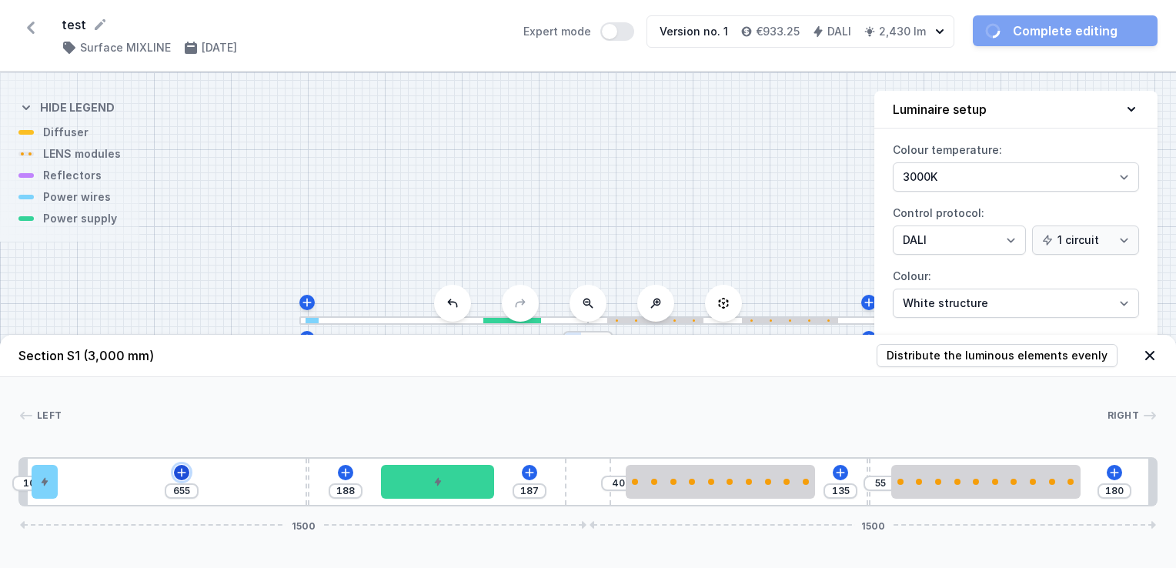
click at [182, 479] on icon at bounding box center [182, 472] width 12 height 12
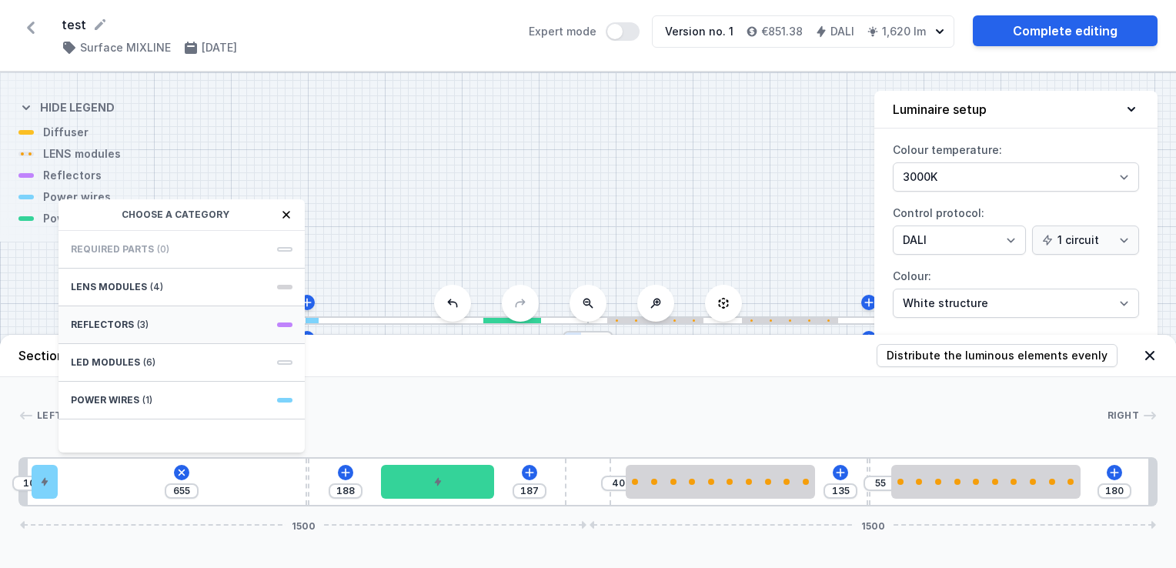
click at [126, 326] on span "Reflectors" at bounding box center [102, 325] width 63 height 12
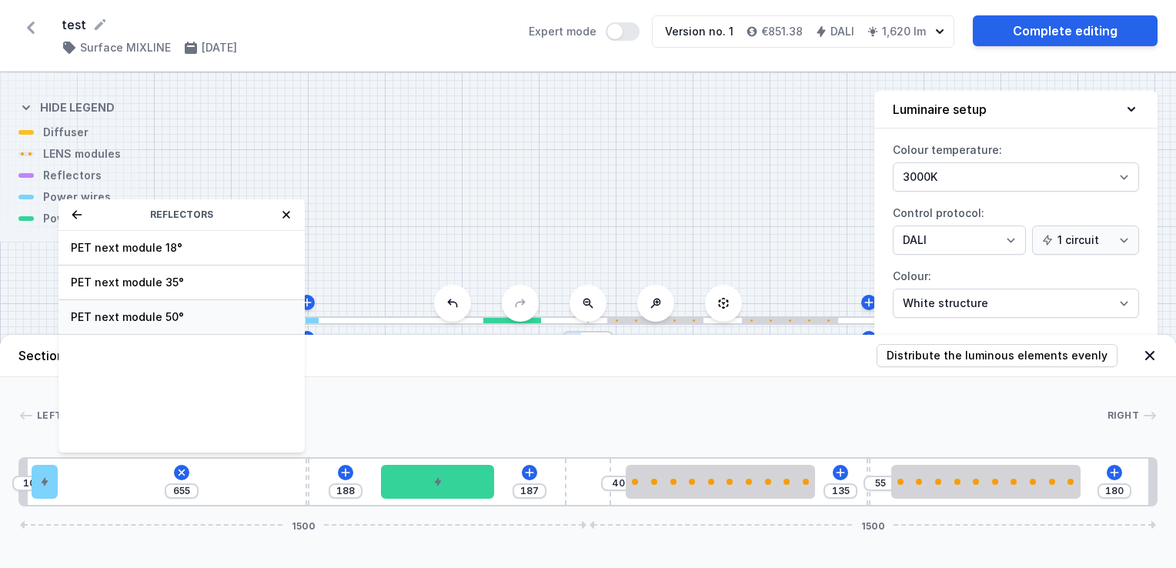
click at [111, 316] on span "PET next module 50°" at bounding box center [182, 316] width 222 height 15
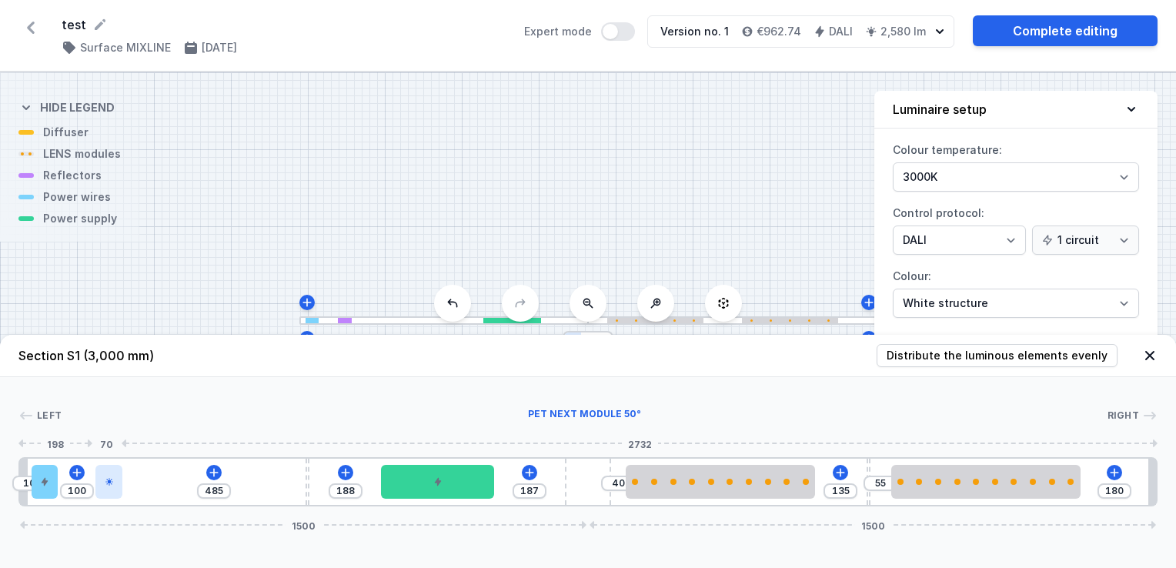
type input "483"
type input "102"
type input "485"
type input "100"
type input "489"
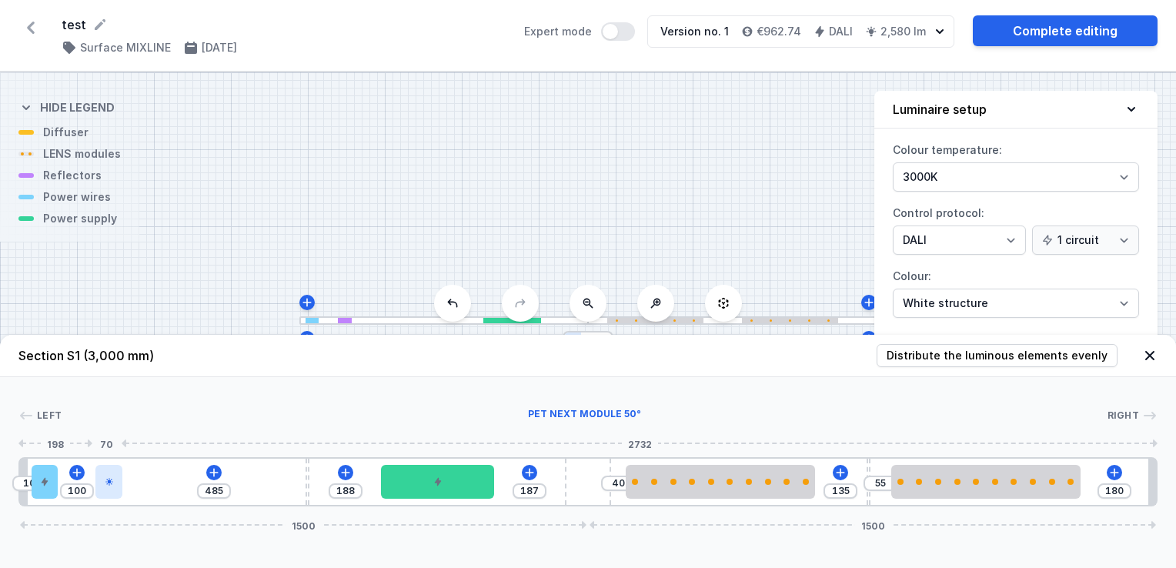
type input "96"
type input "493"
type input "92"
drag, startPoint x: 80, startPoint y: 480, endPoint x: 109, endPoint y: 483, distance: 28.6
click at [109, 483] on div at bounding box center [105, 482] width 26 height 34
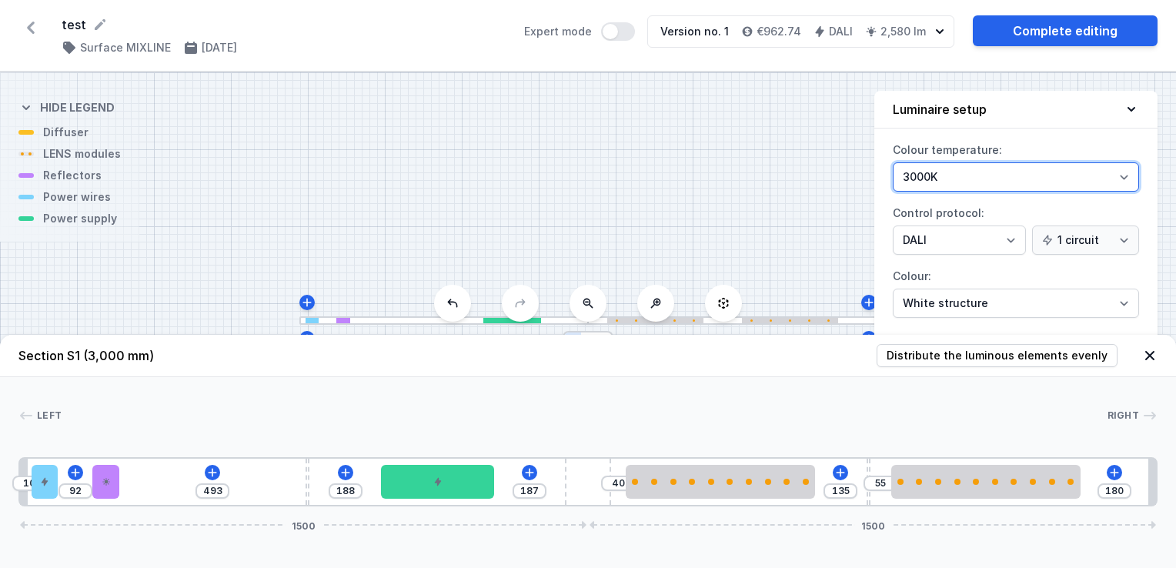
click at [936, 171] on select "3000K 4000K 2700K" at bounding box center [1016, 176] width 246 height 29
select select "2700"
click at [893, 162] on select "3000K 4000K 2700K" at bounding box center [1016, 176] width 246 height 29
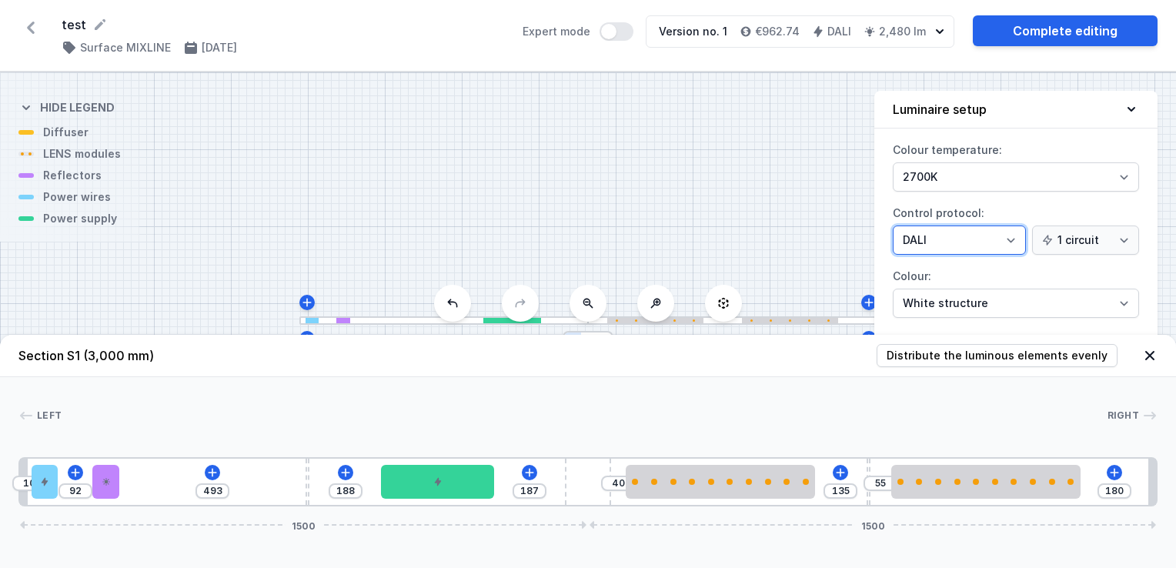
click at [975, 236] on select "On/Off SwitchDIM DALI AQsmart" at bounding box center [959, 240] width 133 height 29
click at [852, 242] on div "S1 3000" at bounding box center [588, 320] width 1176 height 496
click at [1146, 357] on icon at bounding box center [1149, 355] width 15 height 15
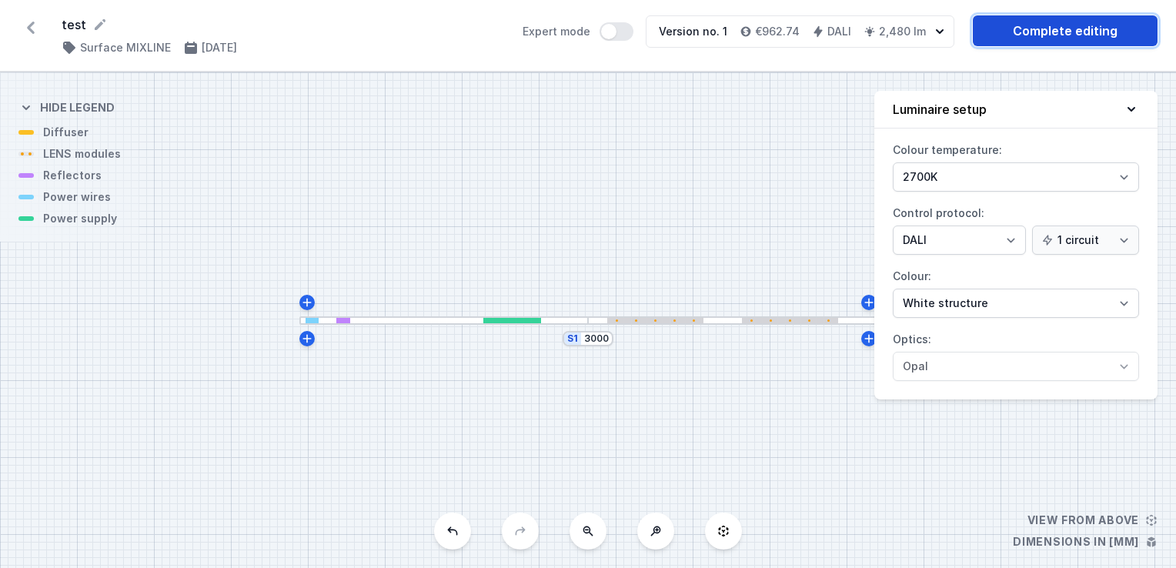
click at [1041, 32] on link "Complete editing" at bounding box center [1065, 30] width 185 height 31
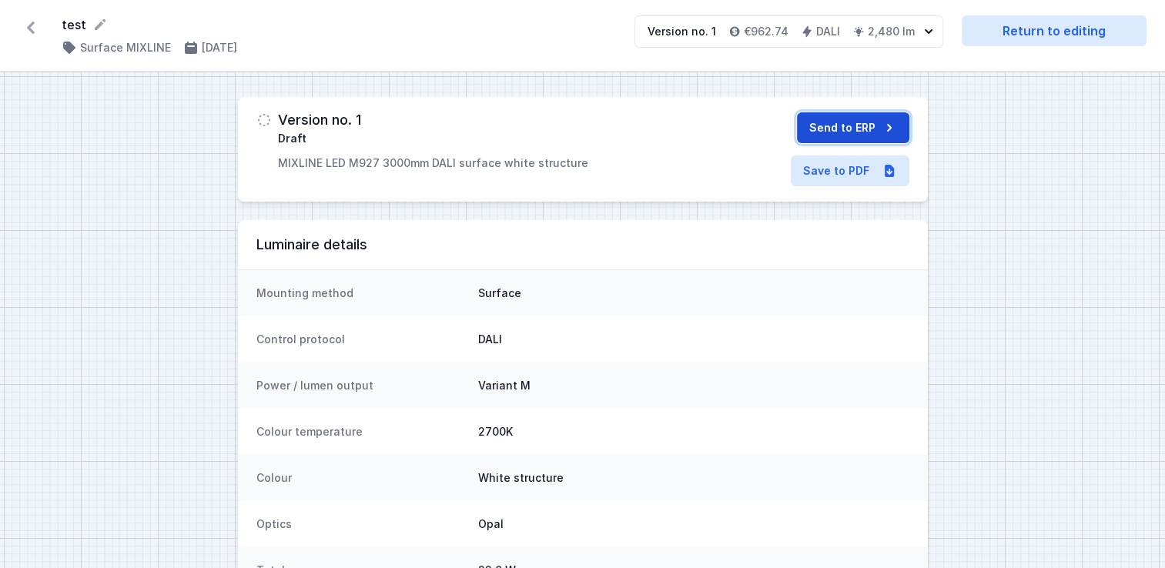
click at [841, 128] on button "Send to ERP" at bounding box center [853, 127] width 112 height 31
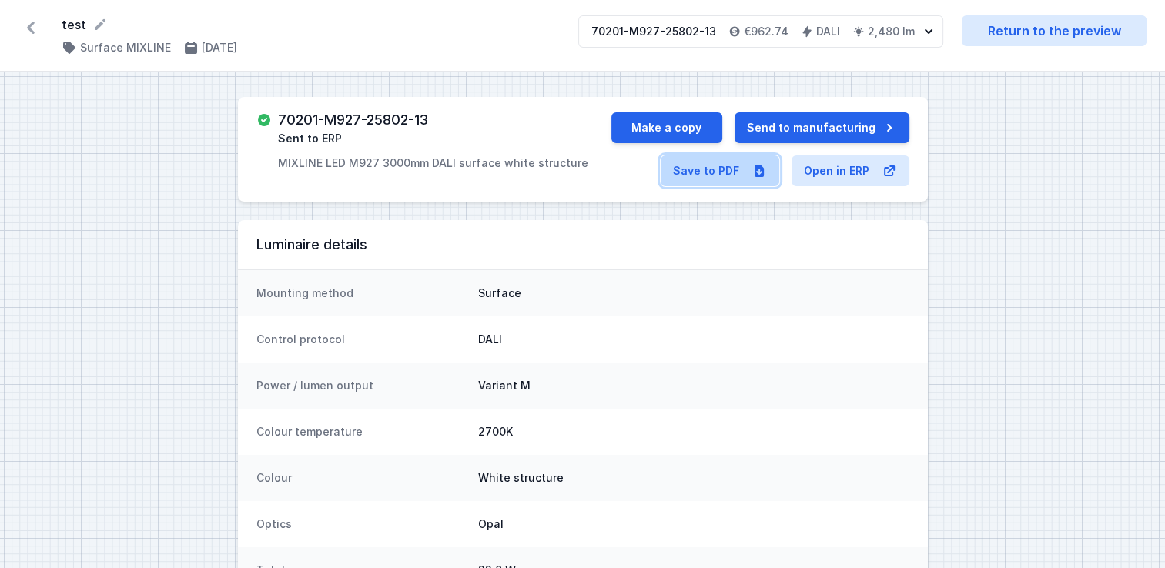
click at [728, 172] on link "Save to PDF" at bounding box center [719, 170] width 119 height 31
